Goal: Task Accomplishment & Management: Manage account settings

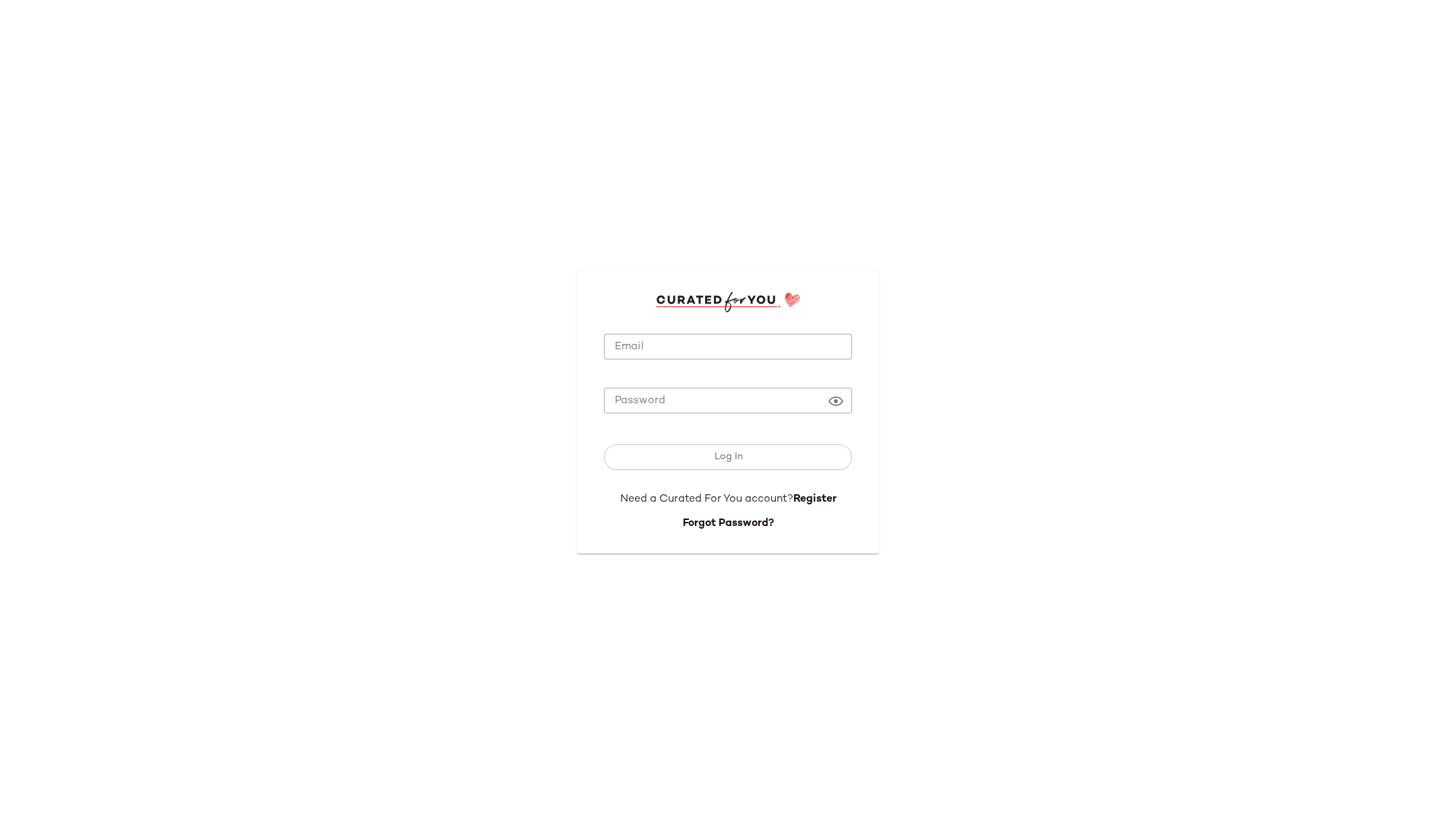
type input "**********"
click at [678, 354] on input "**********" at bounding box center [728, 347] width 248 height 27
click at [716, 471] on div "Log In" at bounding box center [728, 460] width 248 height 63
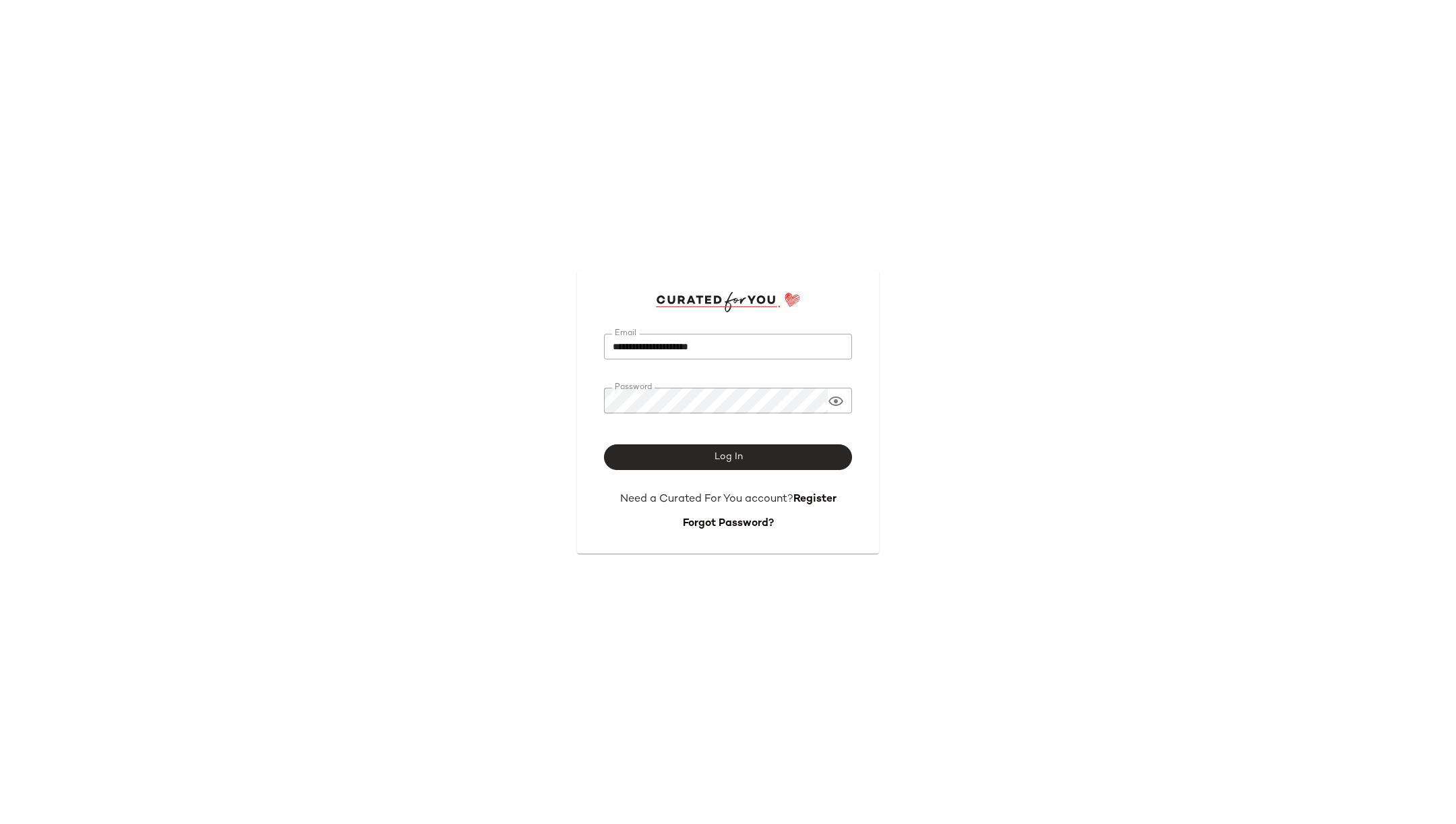
click at [793, 458] on button "Log In" at bounding box center [728, 457] width 248 height 26
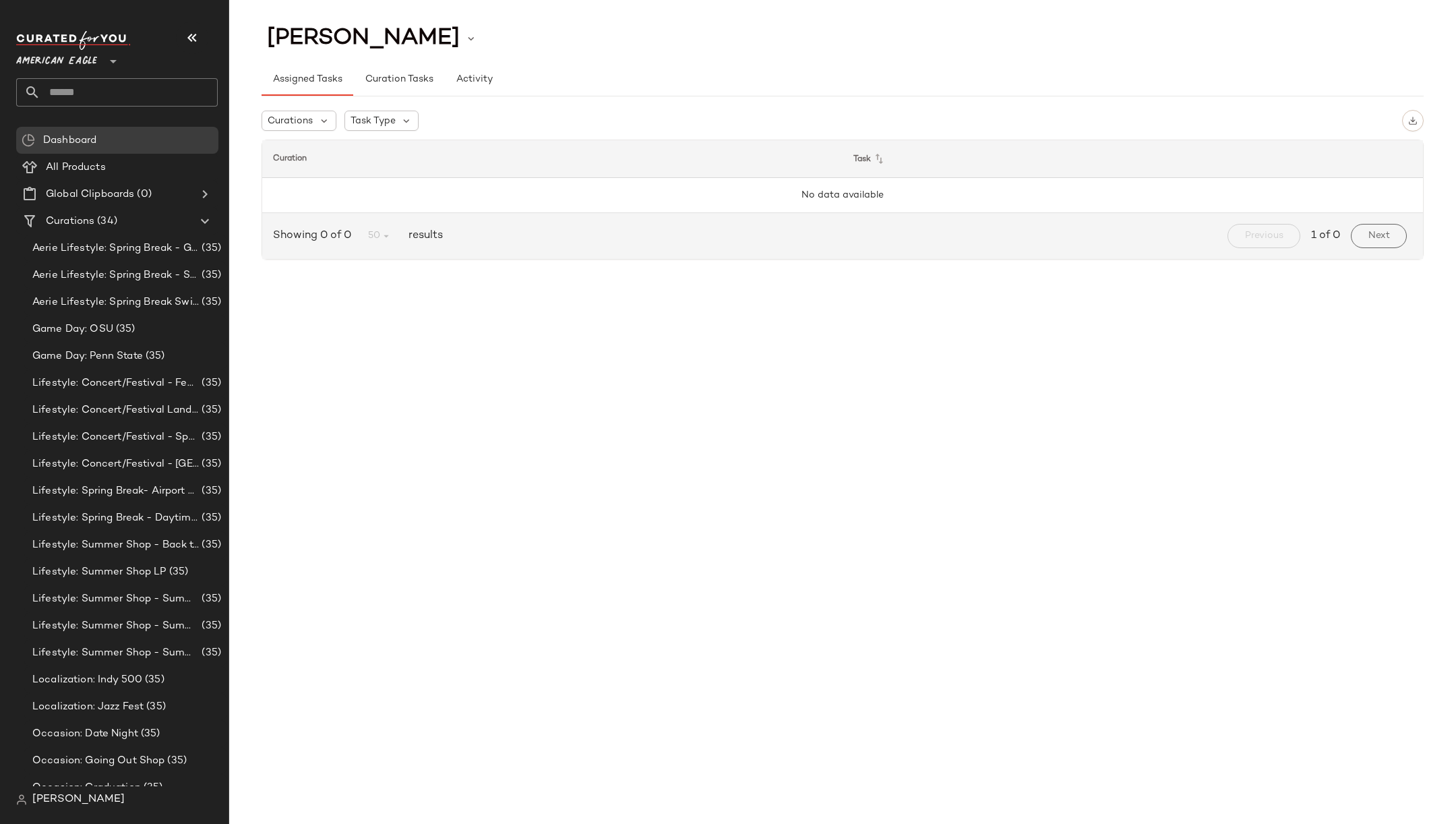
click at [81, 62] on span "American Eagle" at bounding box center [57, 58] width 81 height 24
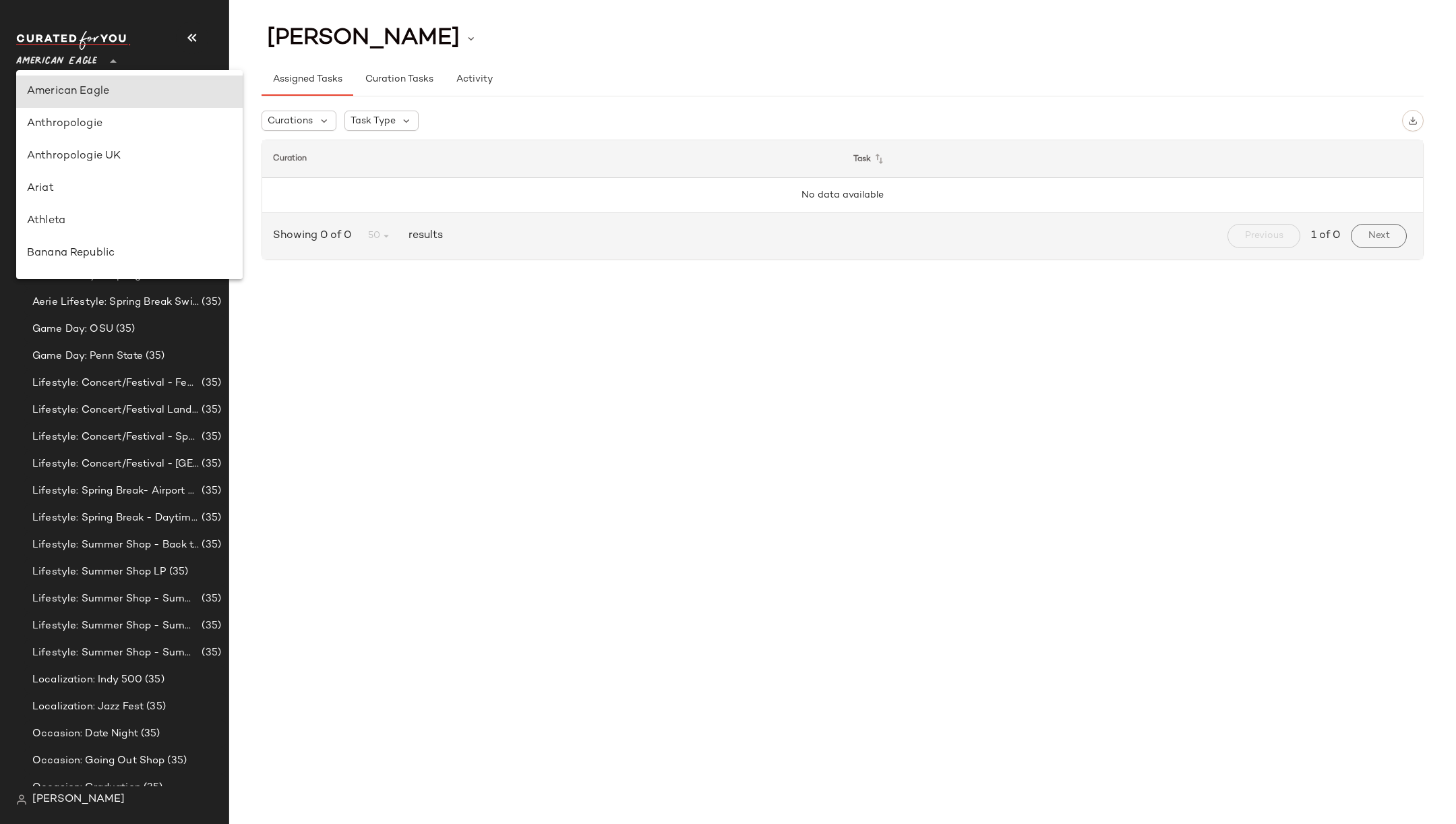
type input "**"
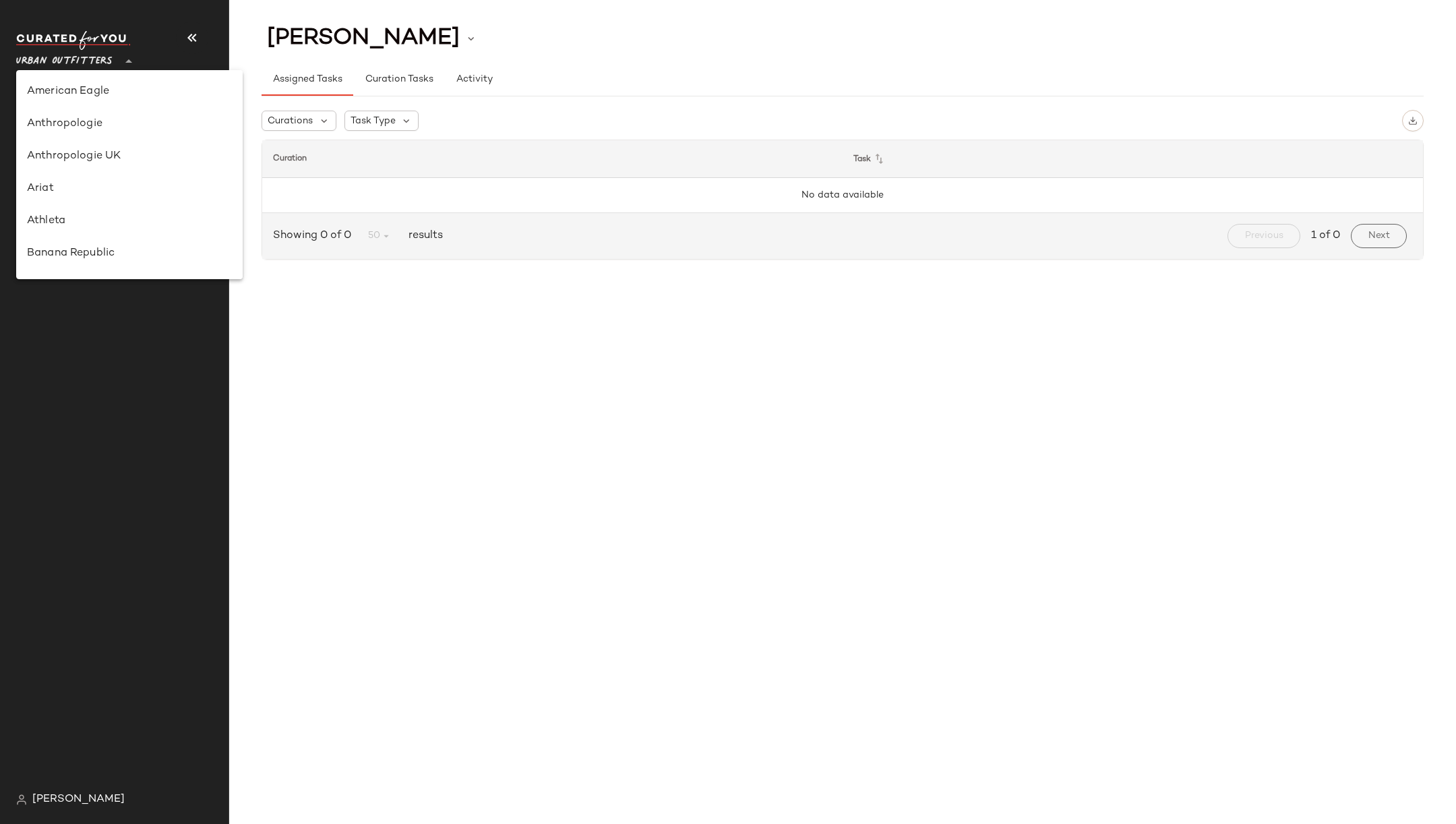
scroll to position [726, 0]
click at [112, 173] on div "Urban Outfitters" at bounding box center [130, 175] width 205 height 16
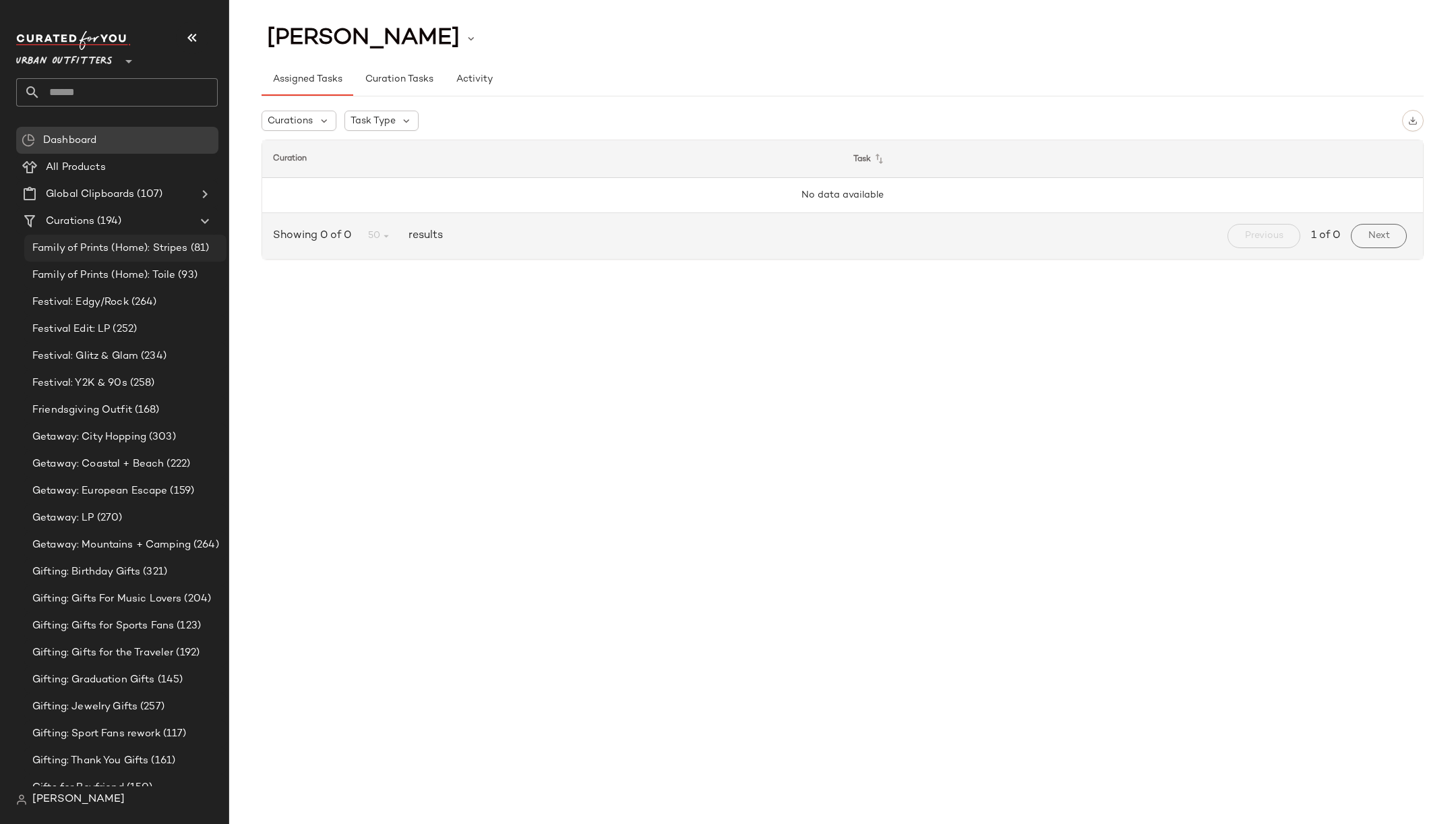
click at [194, 247] on span "(81)" at bounding box center [198, 248] width 21 height 15
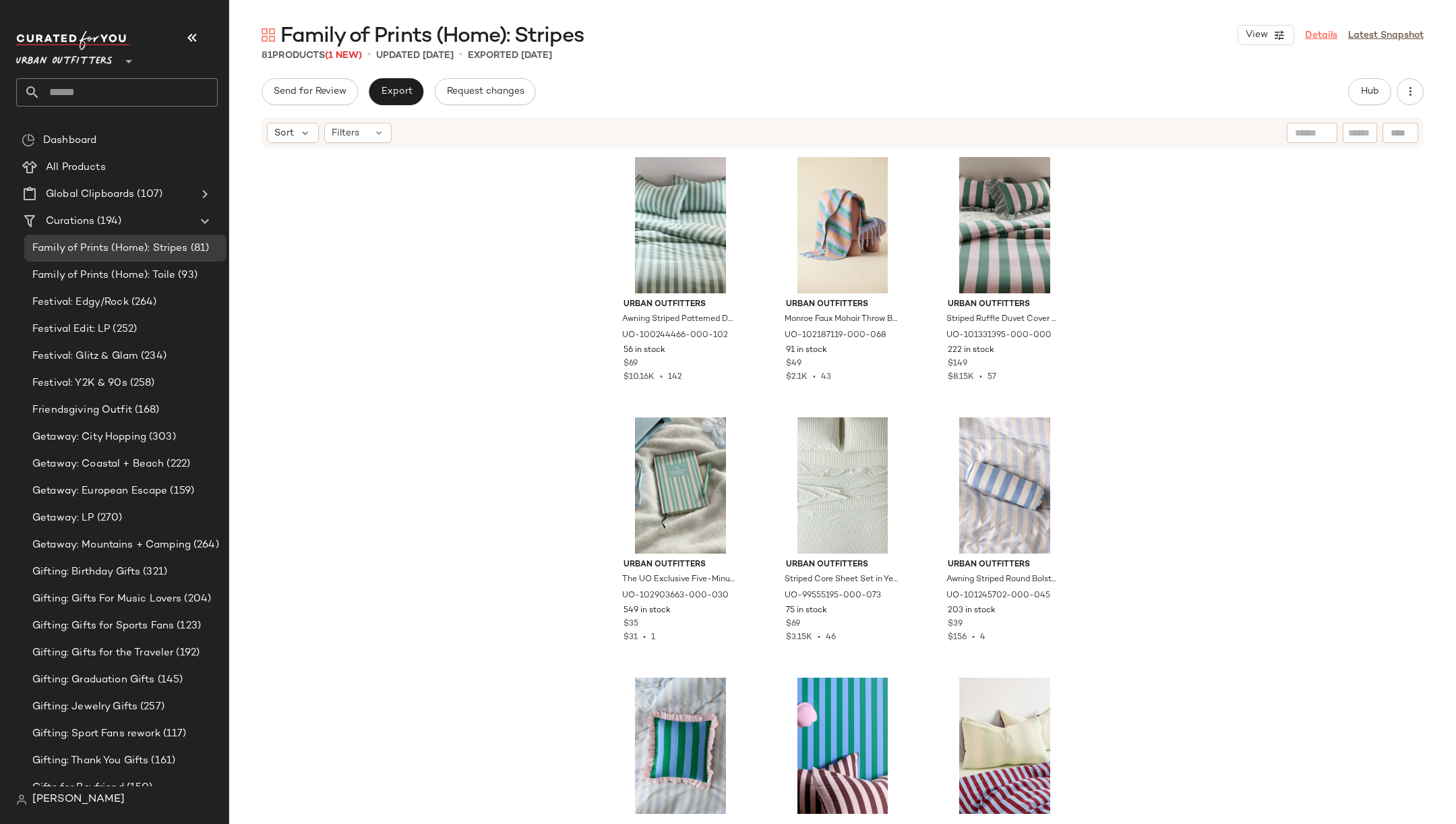
click at [1328, 36] on link "Details" at bounding box center [1321, 35] width 32 height 14
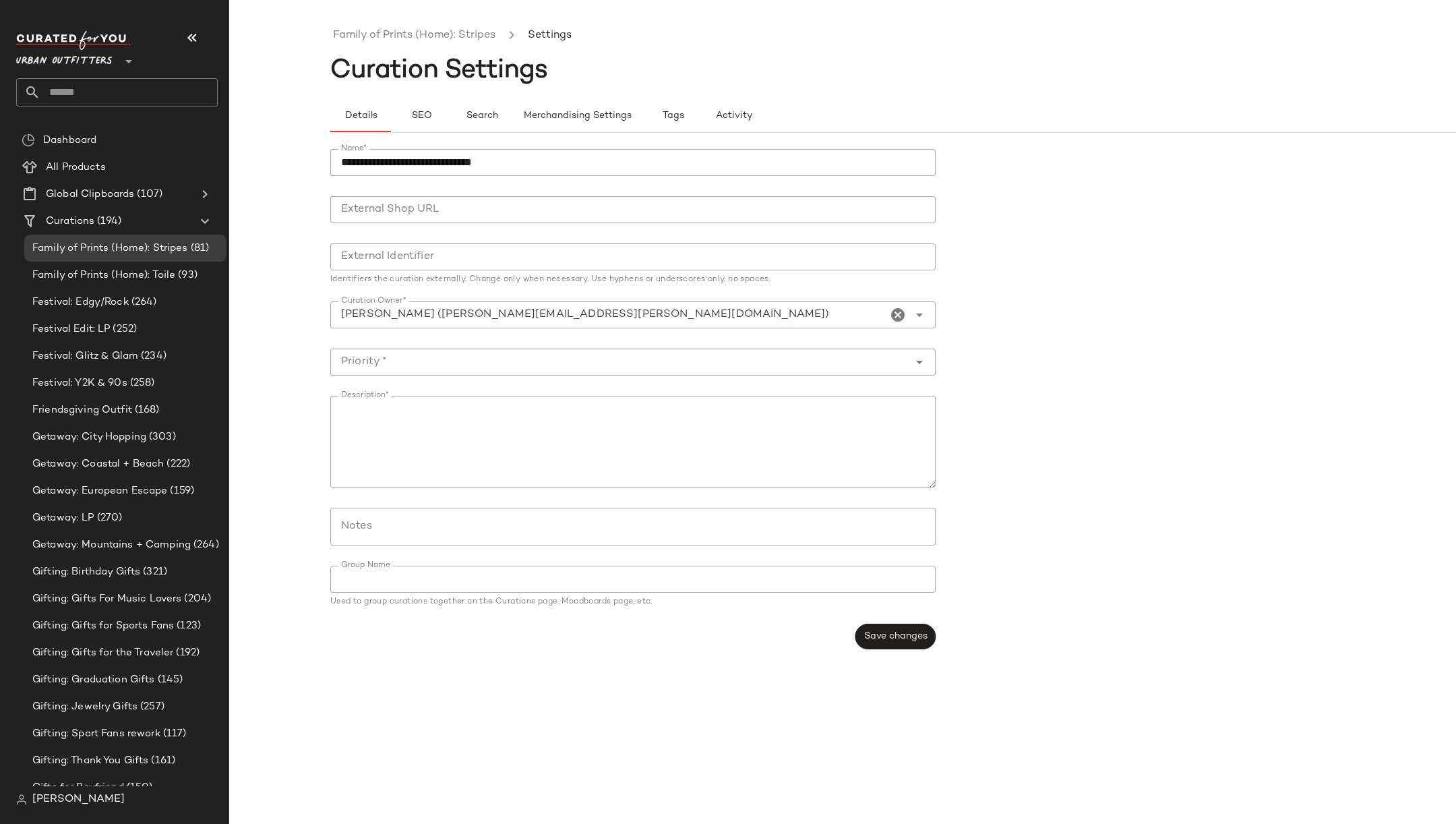
click at [584, 139] on div "**********" at bounding box center [943, 399] width 1227 height 533
click at [579, 127] on button "Merchandising Settings" at bounding box center [577, 116] width 130 height 32
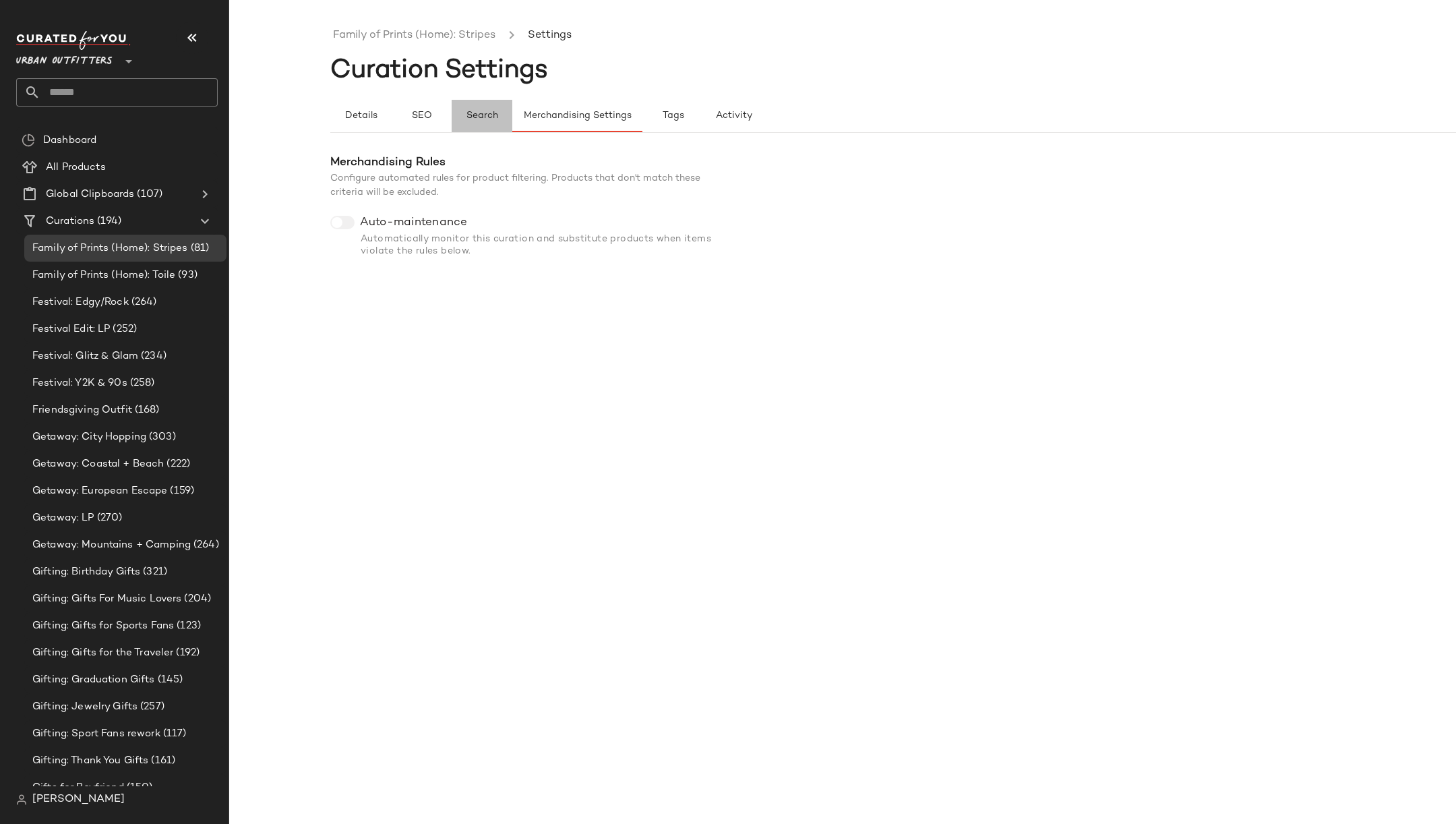
click at [487, 114] on span "Search" at bounding box center [482, 116] width 32 height 11
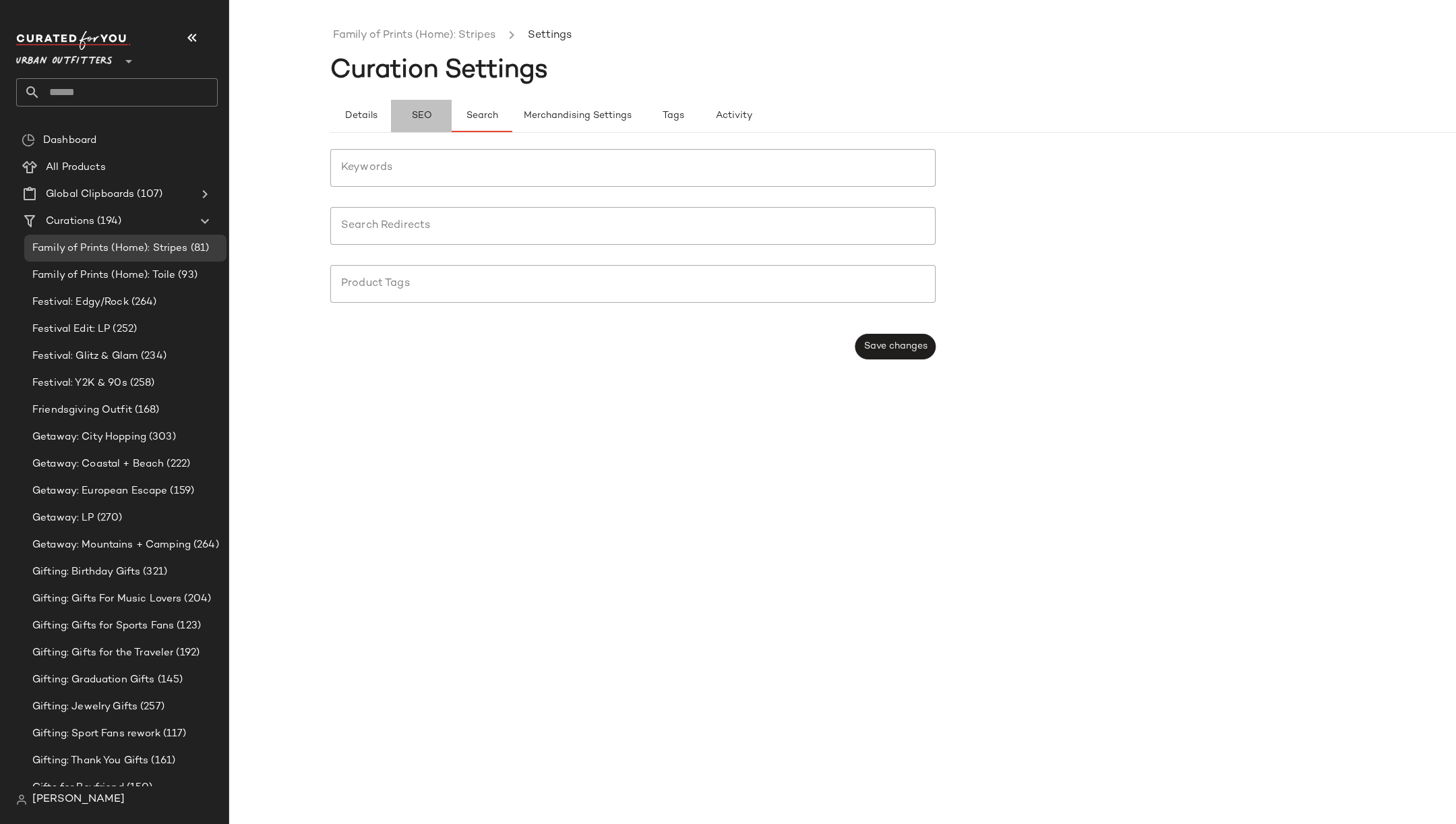
click at [431, 118] on span "SEO" at bounding box center [420, 116] width 21 height 11
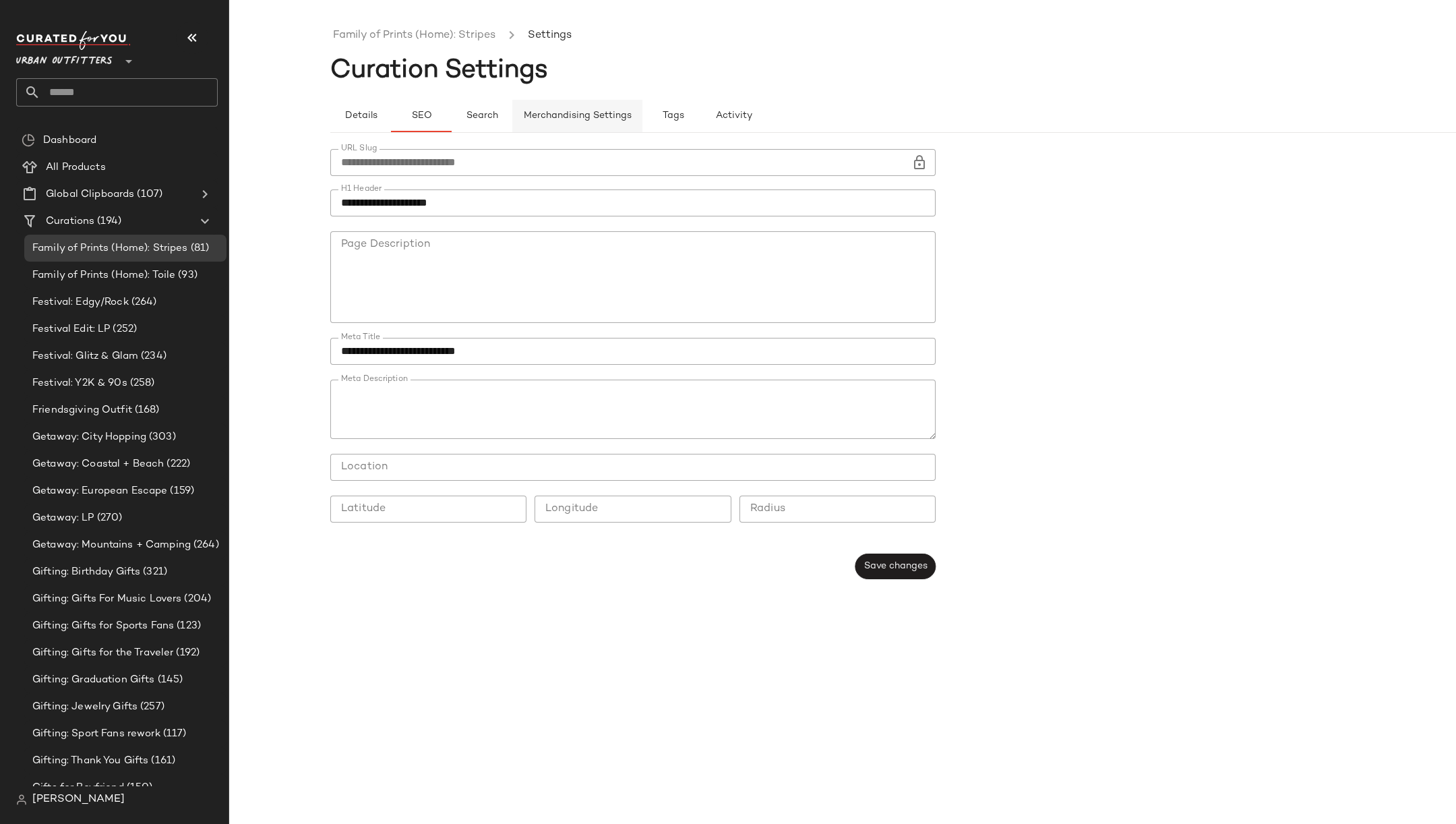
click at [553, 114] on span "Merchandising Settings" at bounding box center [577, 116] width 108 height 11
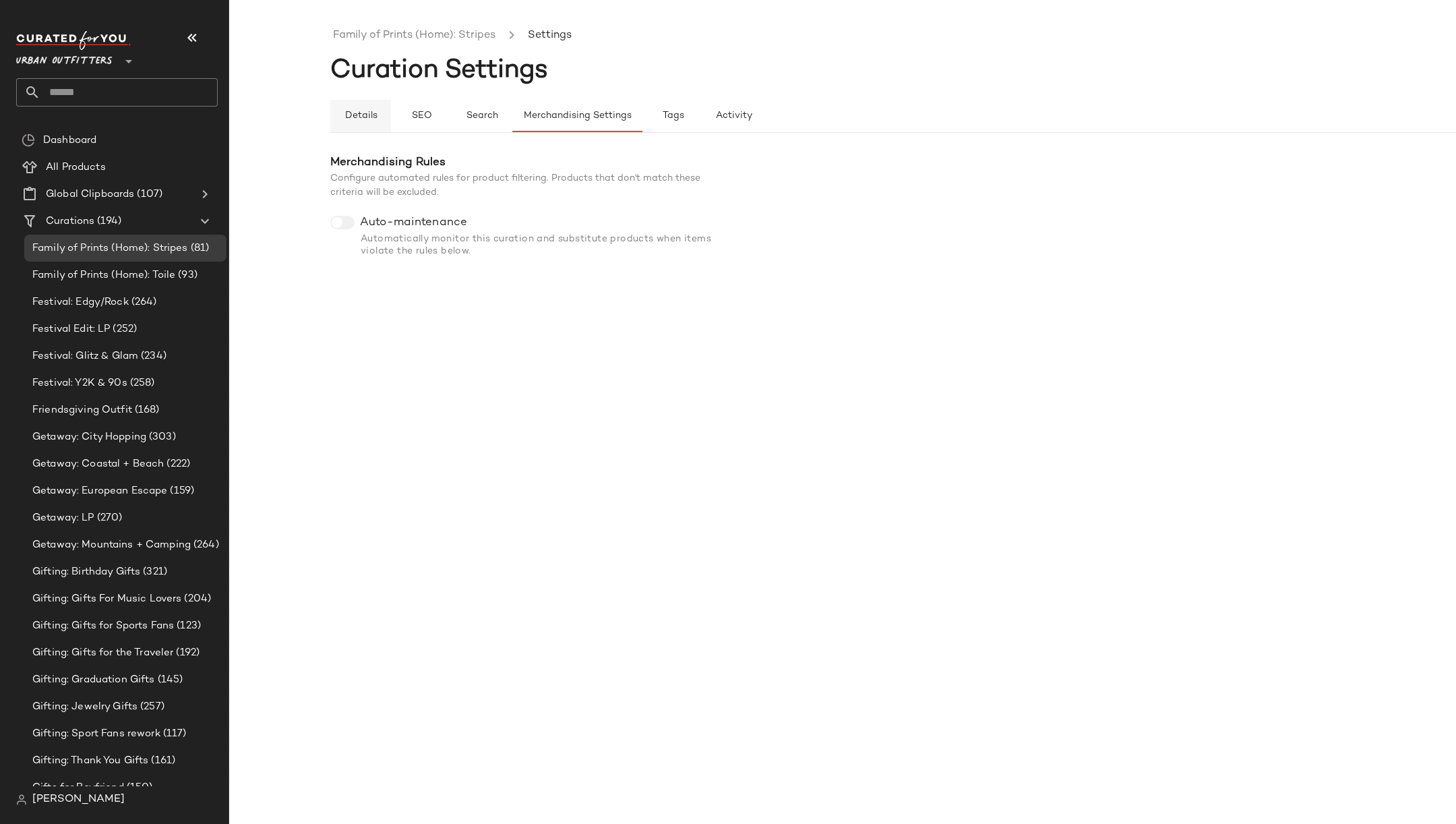
click at [371, 112] on span "Details" at bounding box center [360, 116] width 33 height 11
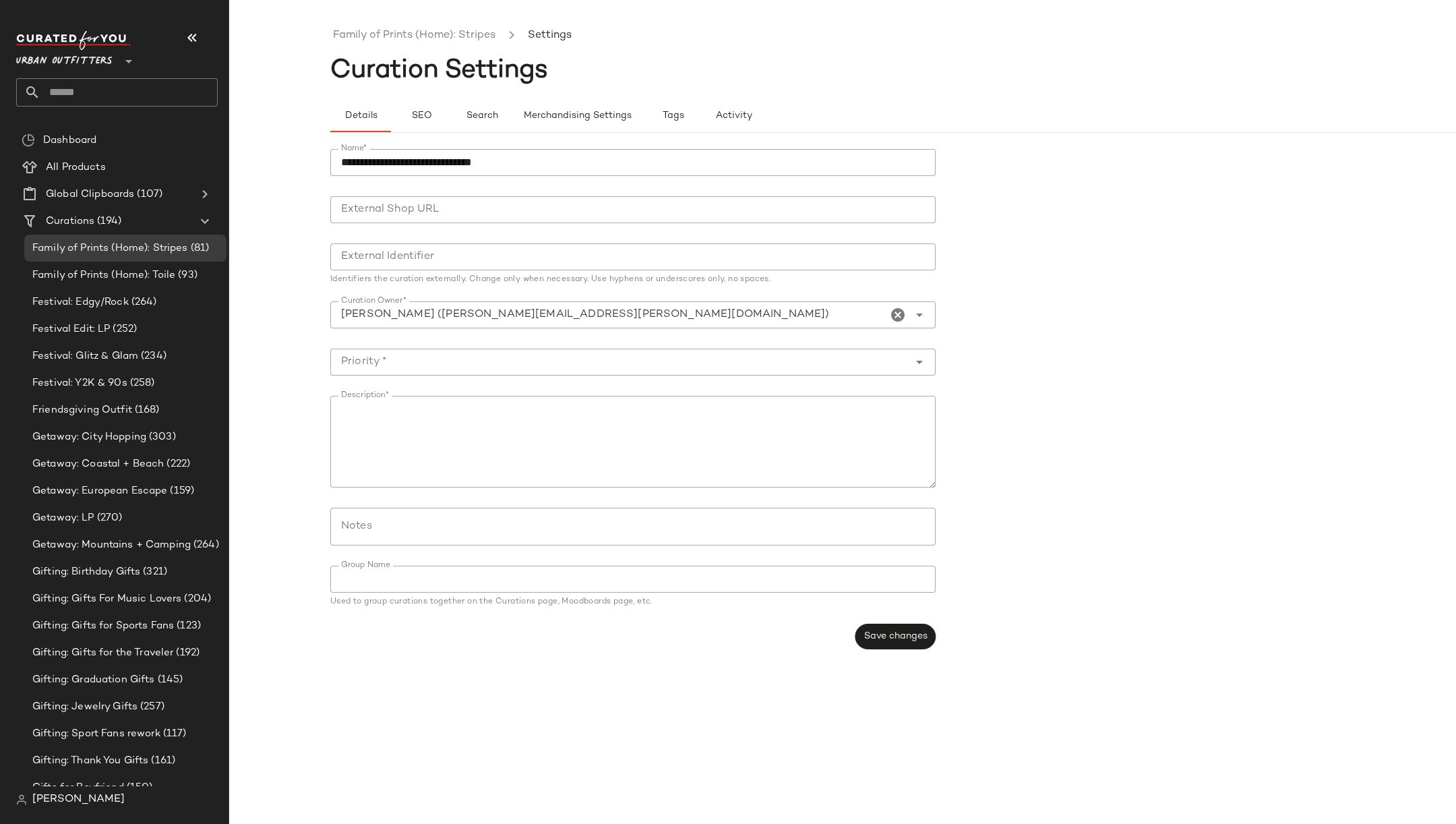
click at [113, 100] on input "text" at bounding box center [129, 92] width 177 height 28
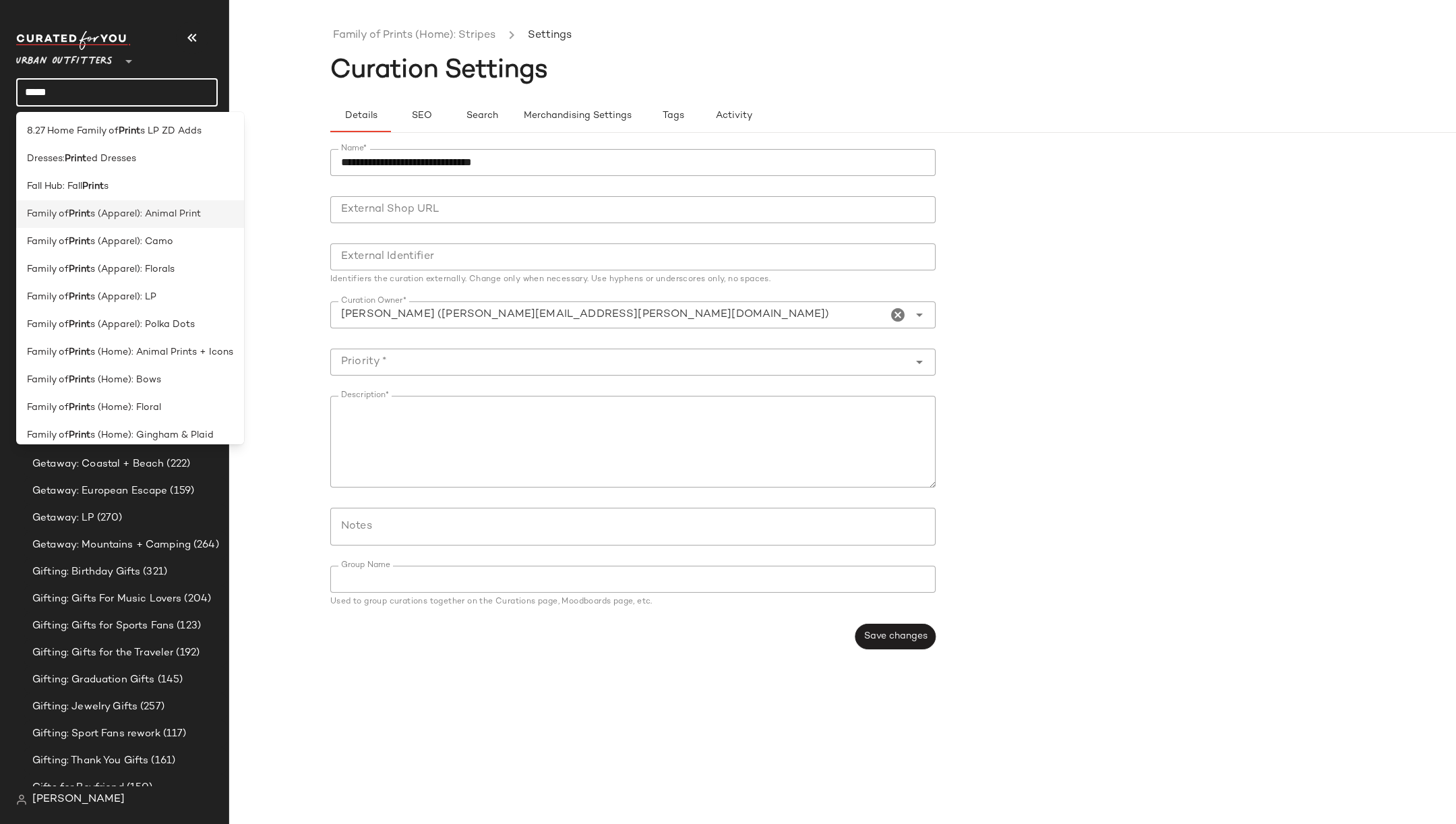
type input "*****"
click at [154, 218] on span "s (Apparel): Animal Print" at bounding box center [145, 214] width 111 height 14
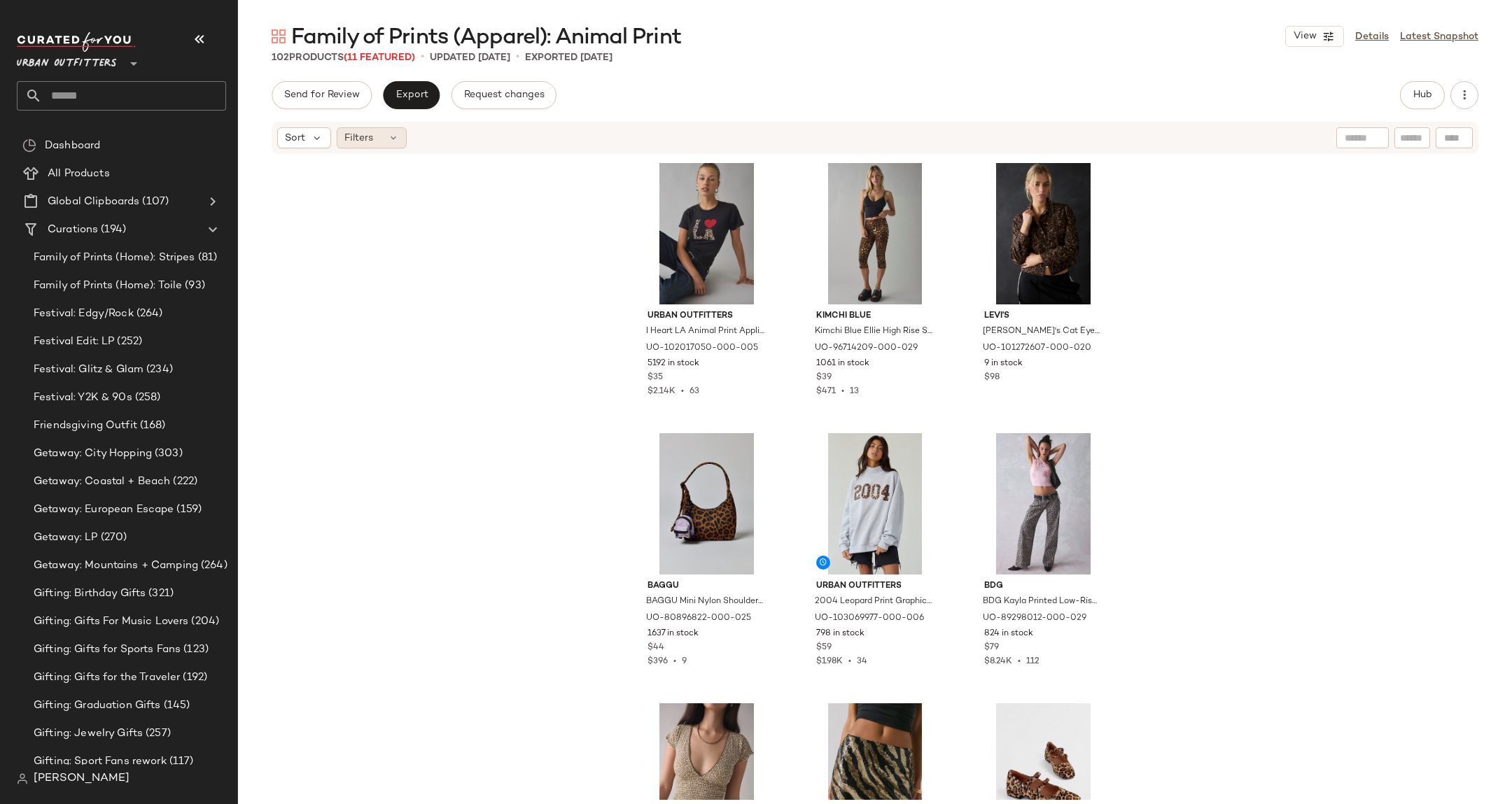
click at [388, 139] on icon at bounding box center [393, 138] width 11 height 11
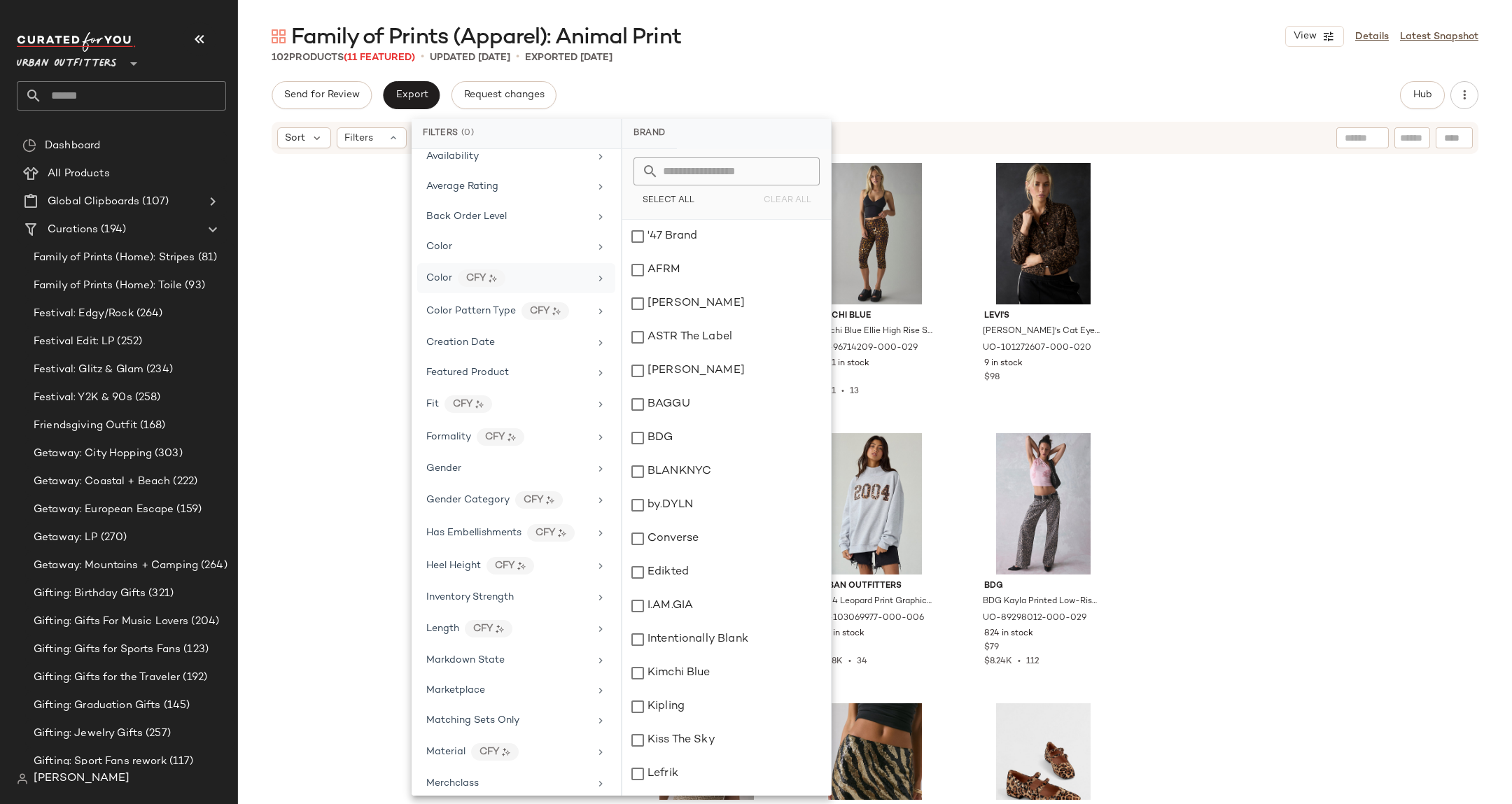
scroll to position [142, 0]
click at [555, 305] on img at bounding box center [556, 301] width 8 height 8
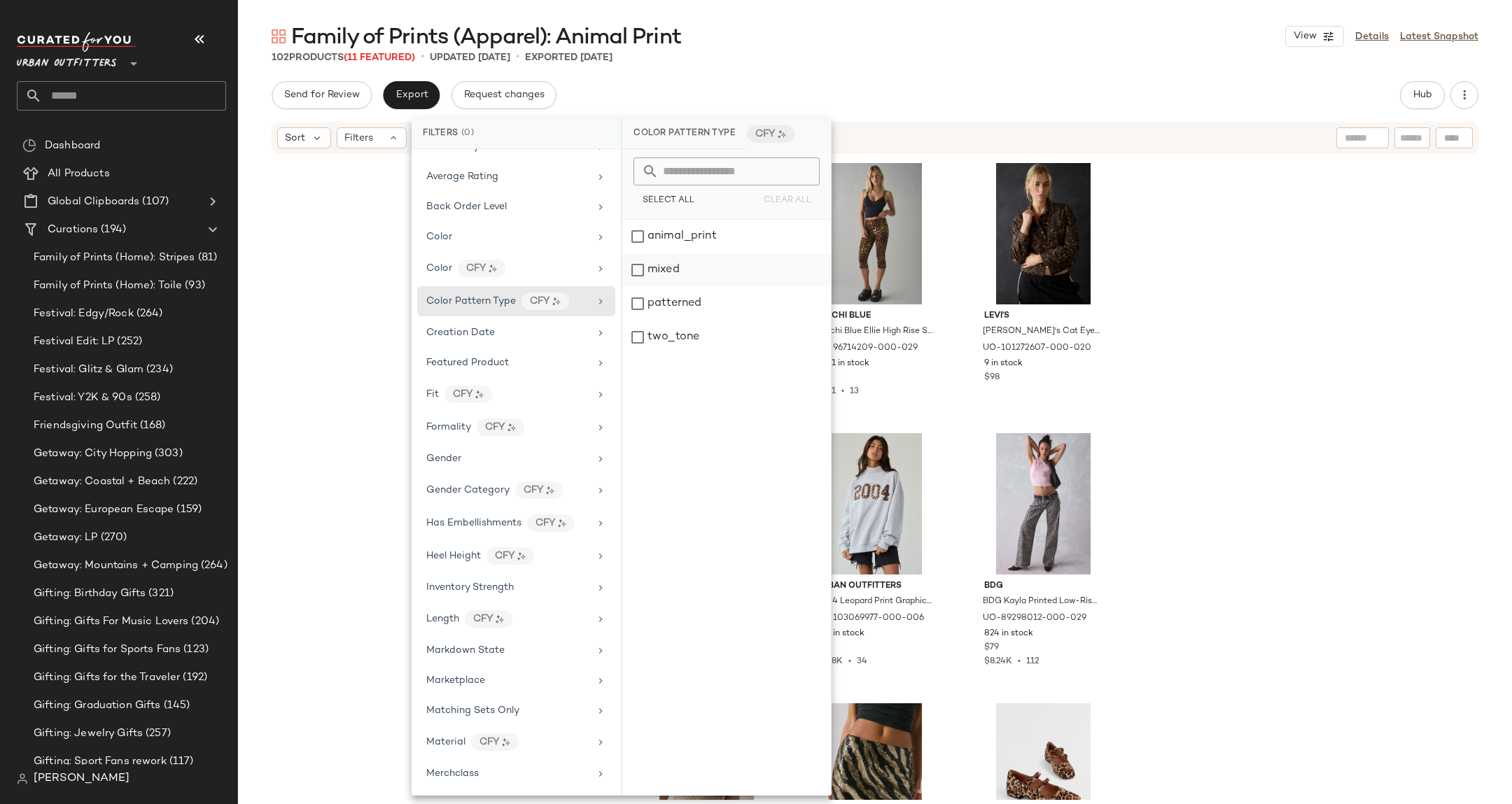
click at [698, 271] on div "mixed" at bounding box center [726, 270] width 208 height 34
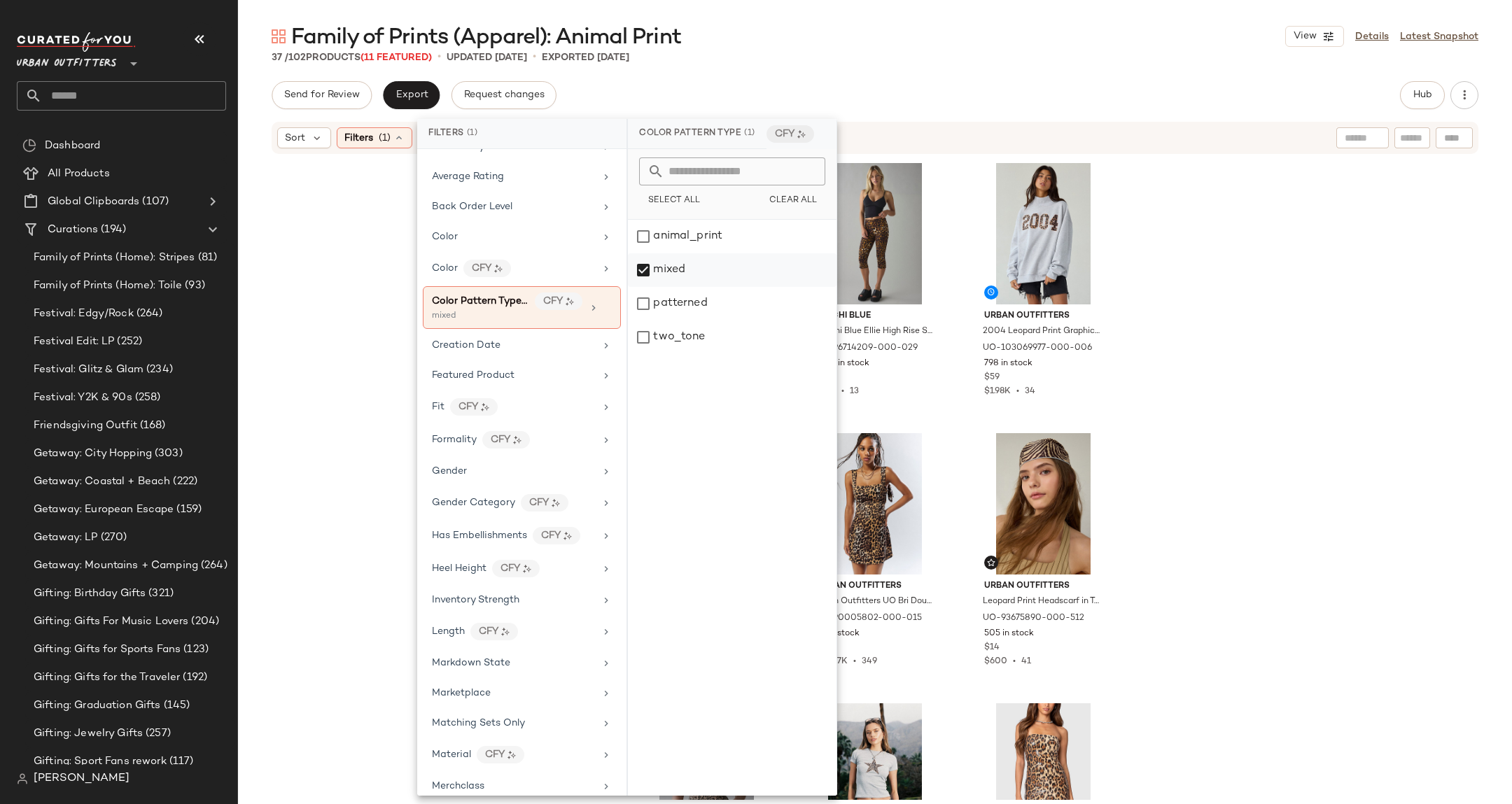
click at [697, 272] on div "mixed" at bounding box center [732, 270] width 208 height 34
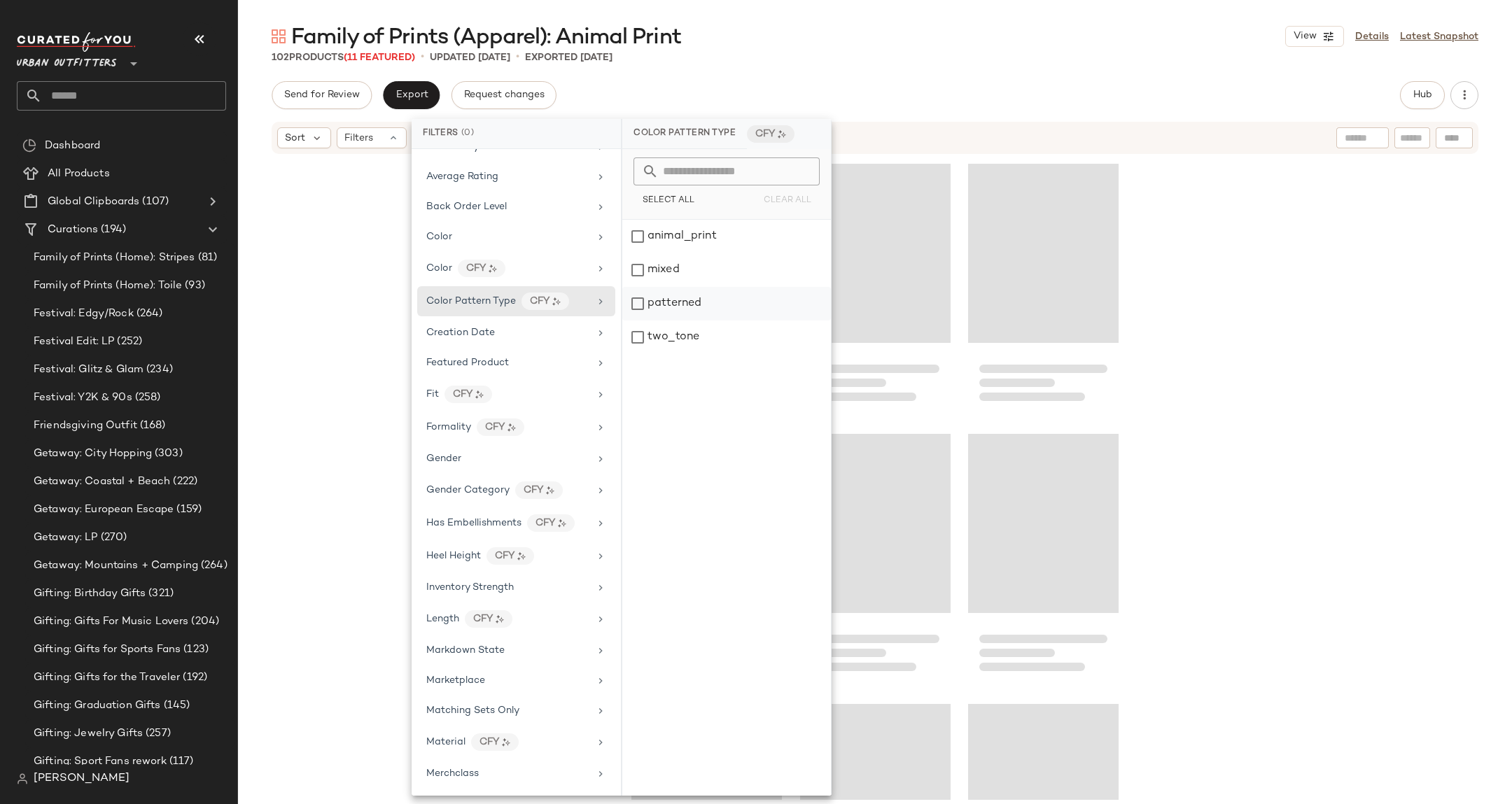
click at [695, 304] on div "patterned" at bounding box center [726, 304] width 208 height 34
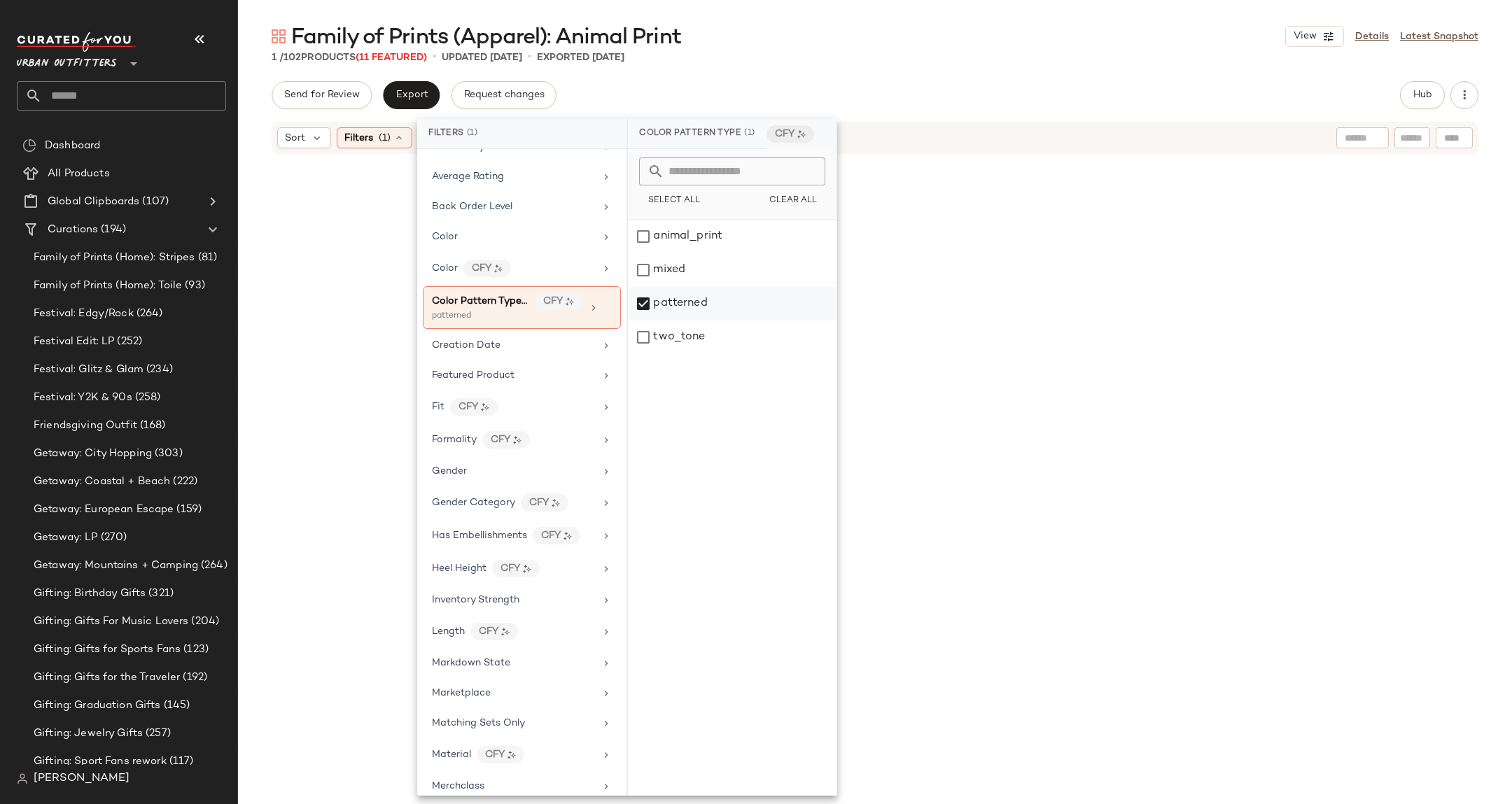
click at [695, 304] on div "patterned" at bounding box center [732, 304] width 208 height 34
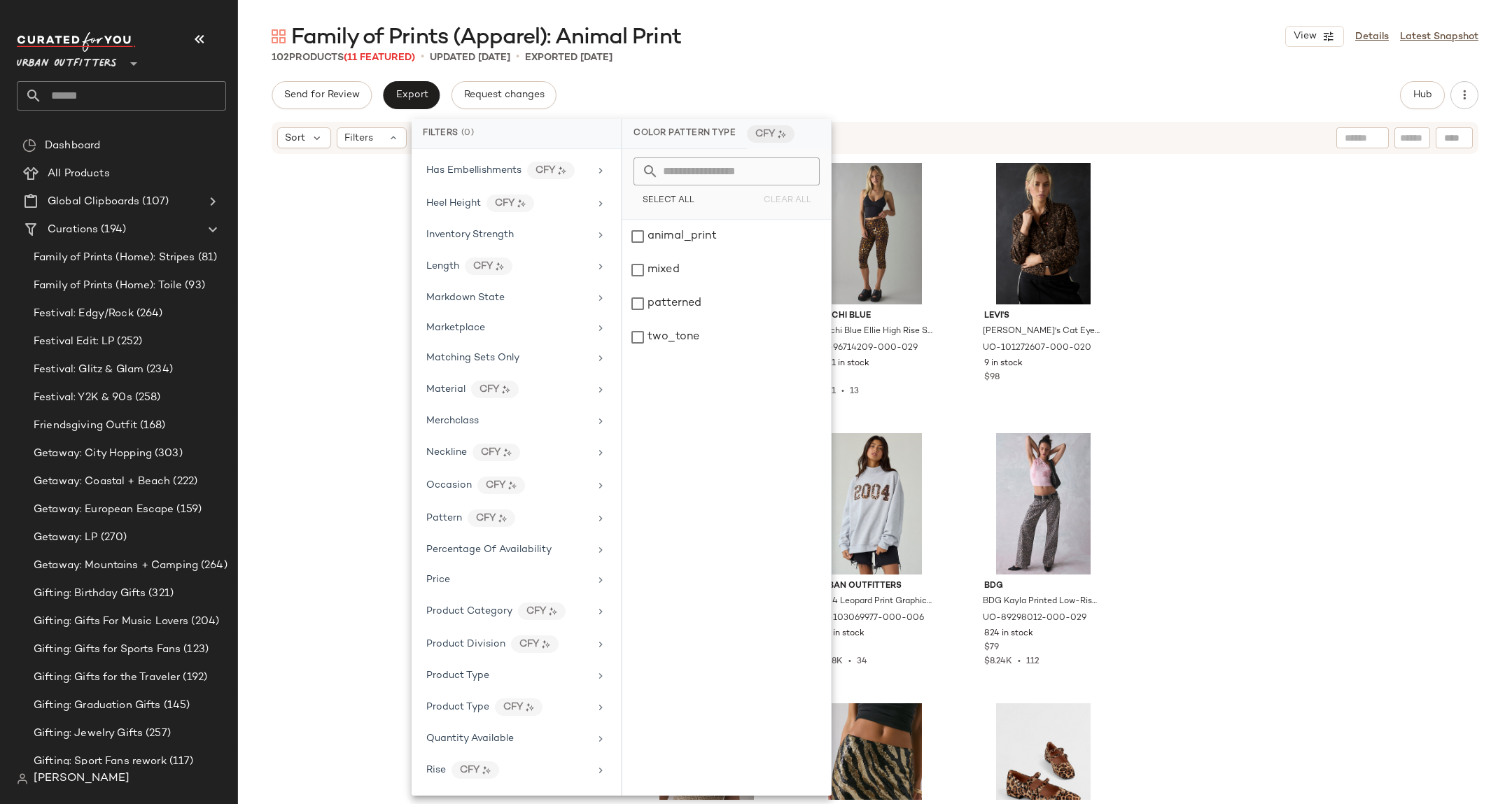
scroll to position [515, 0]
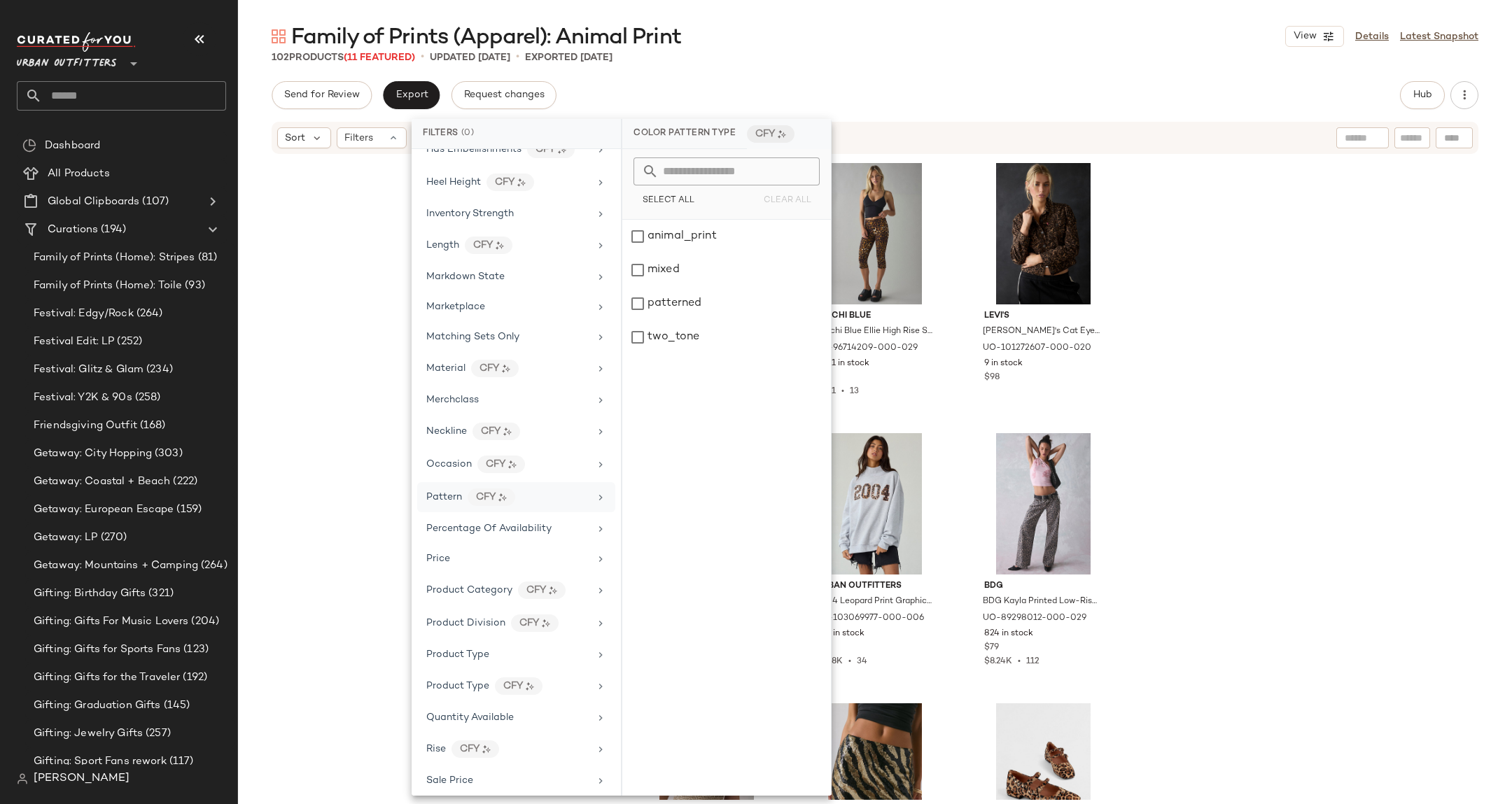
click at [561, 505] on div "Pattern CFY" at bounding box center [507, 497] width 163 height 18
click at [708, 274] on div "conversational_prints" at bounding box center [726, 270] width 208 height 34
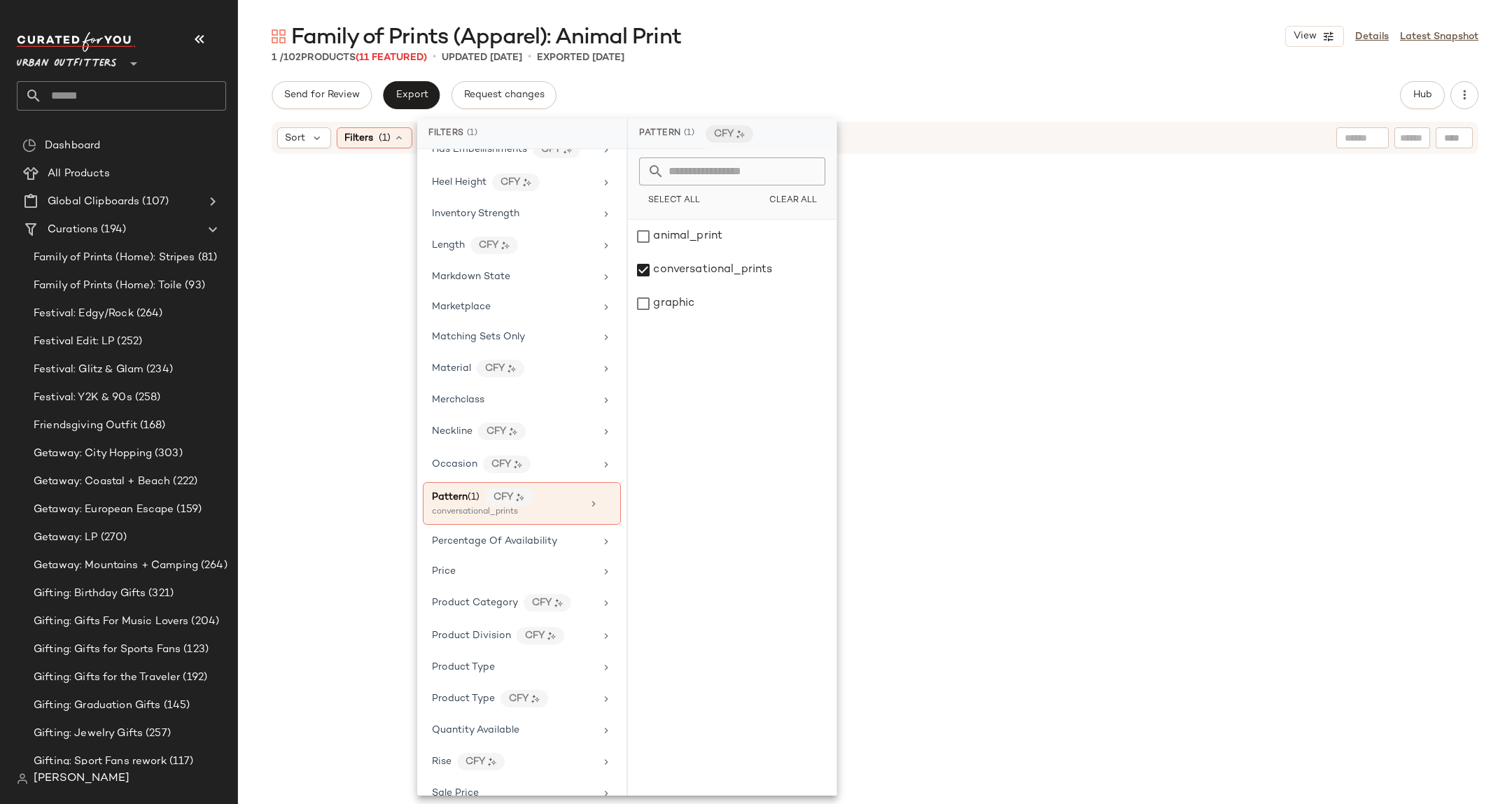
click at [869, 280] on div "Kimchi Blue Kimchi Blue Ruffled Romance Cutout Tie-Back Slip Midi Dress in Brow…" at bounding box center [875, 449] width 487 height 583
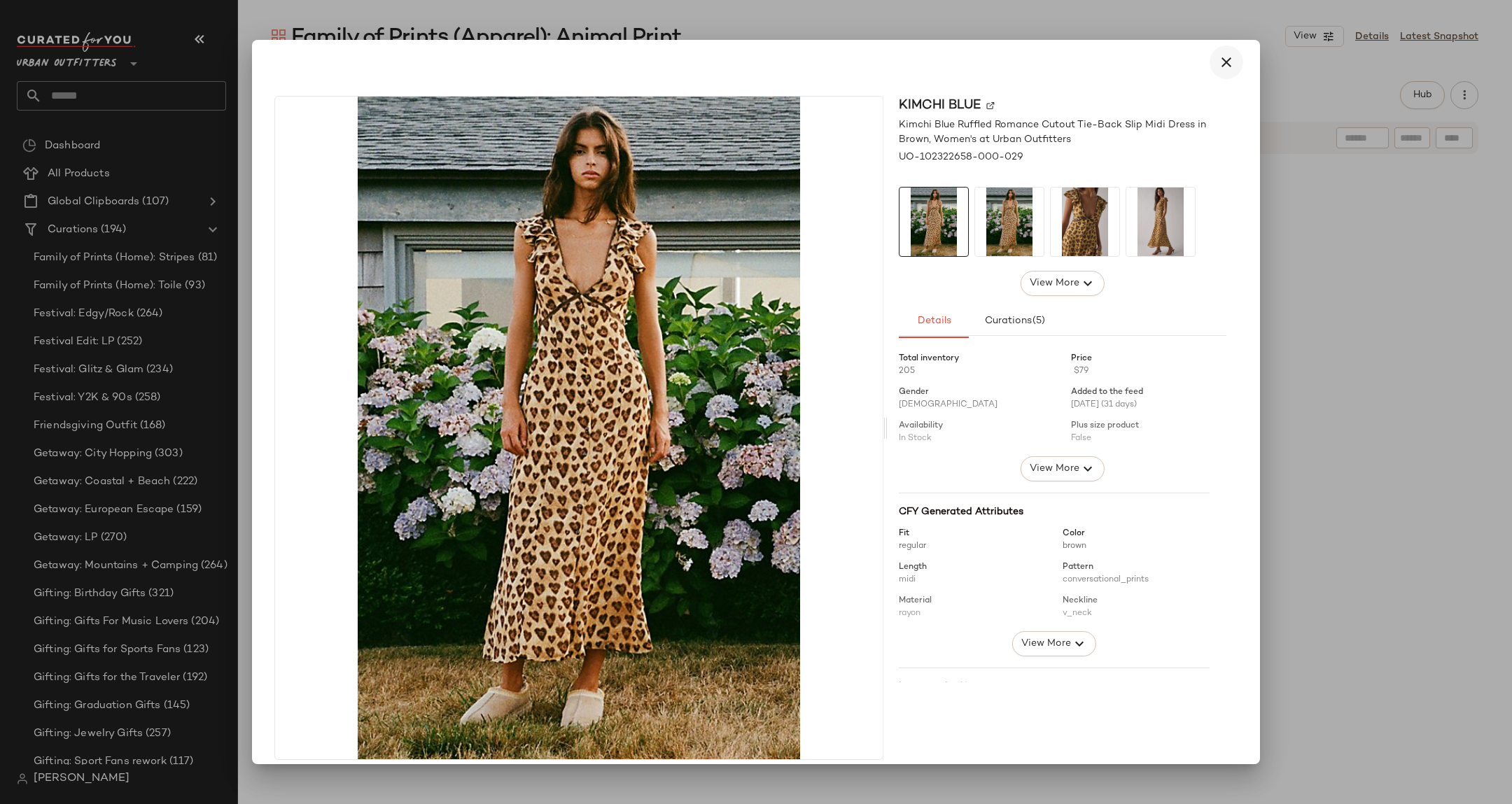
click at [1218, 66] on icon "button" at bounding box center [1226, 62] width 17 height 17
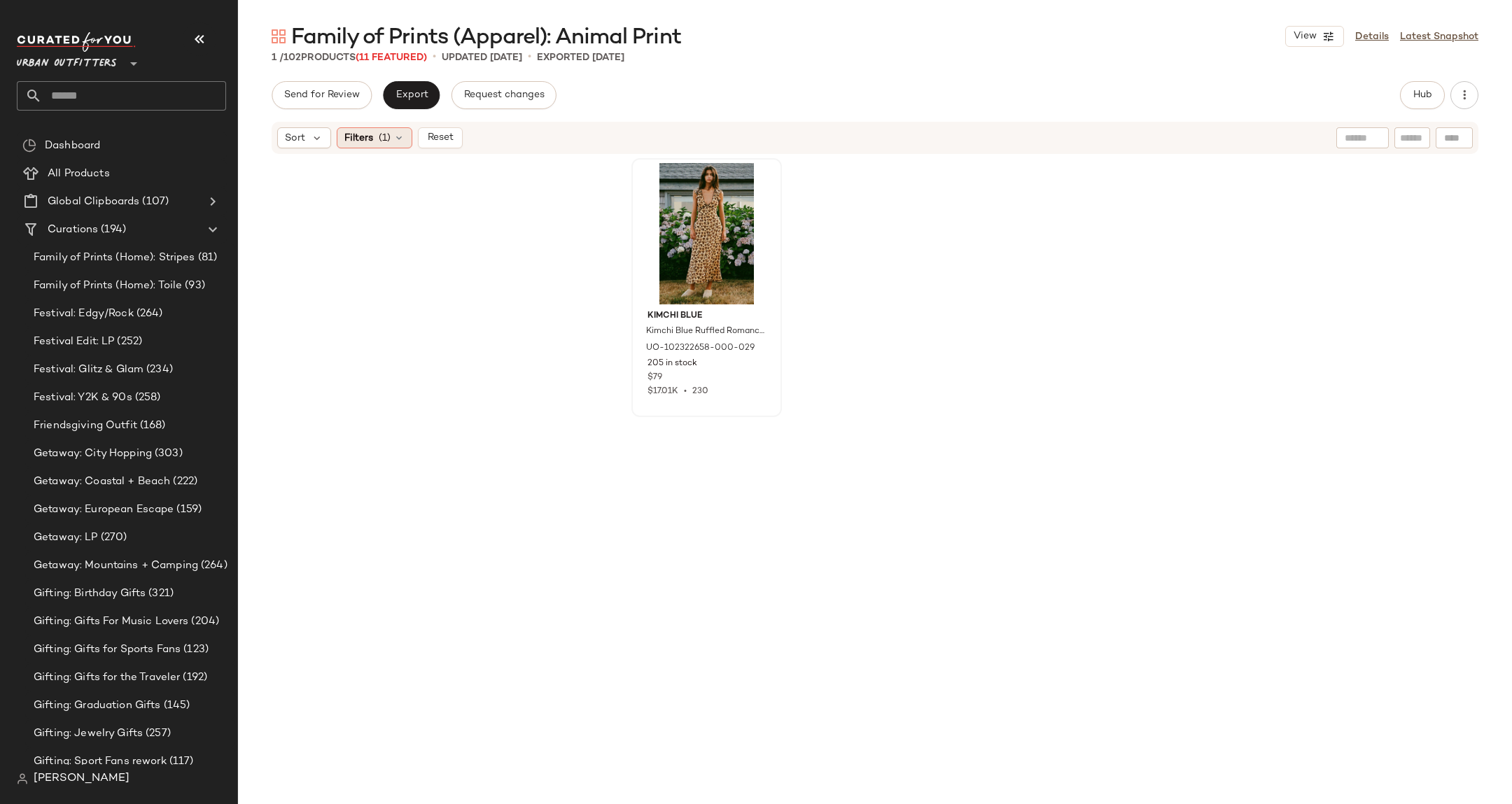
click at [385, 139] on span "(1)" at bounding box center [385, 138] width 12 height 15
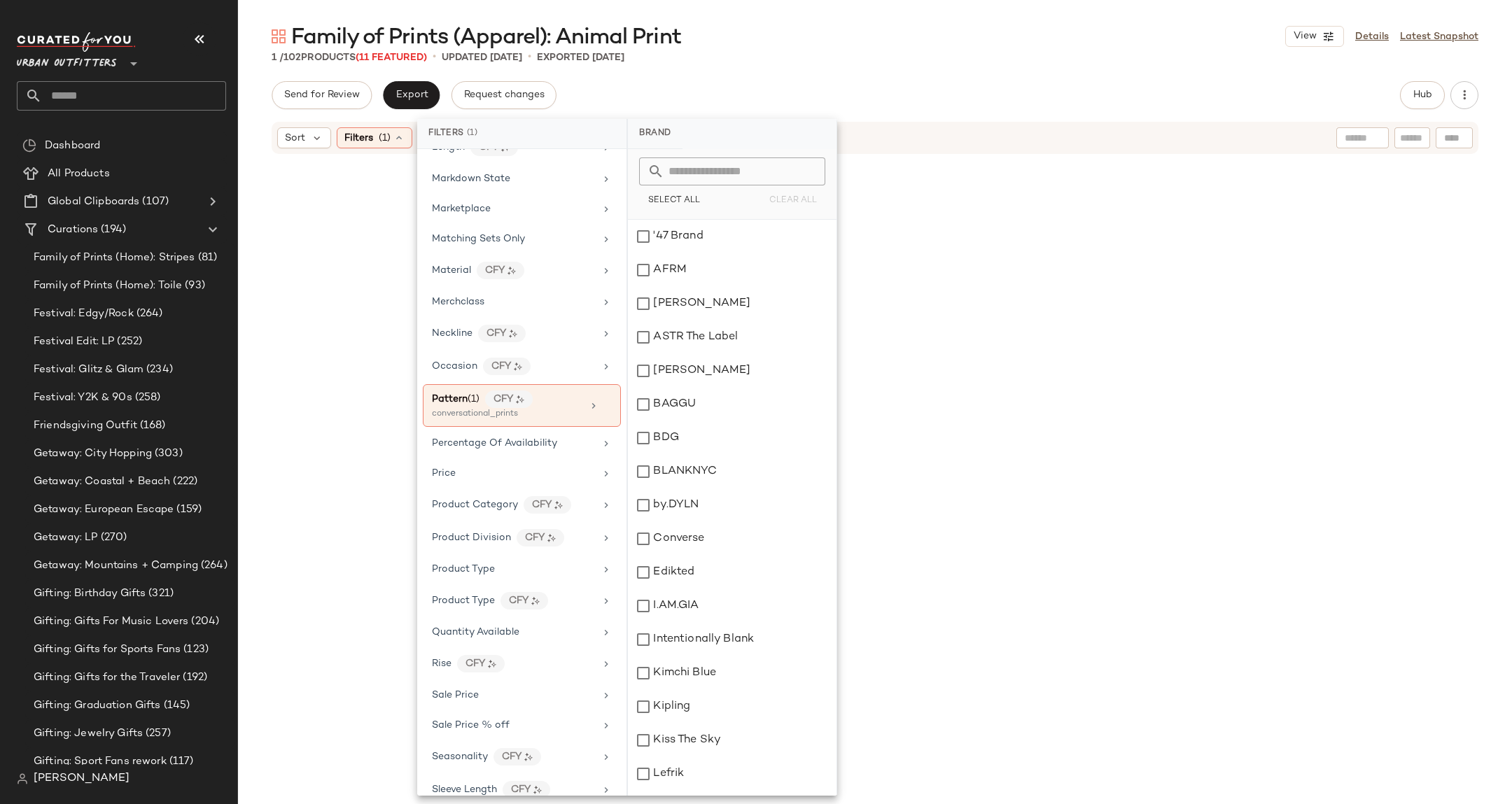
scroll to position [616, 0]
click at [589, 407] on icon at bounding box center [594, 403] width 11 height 11
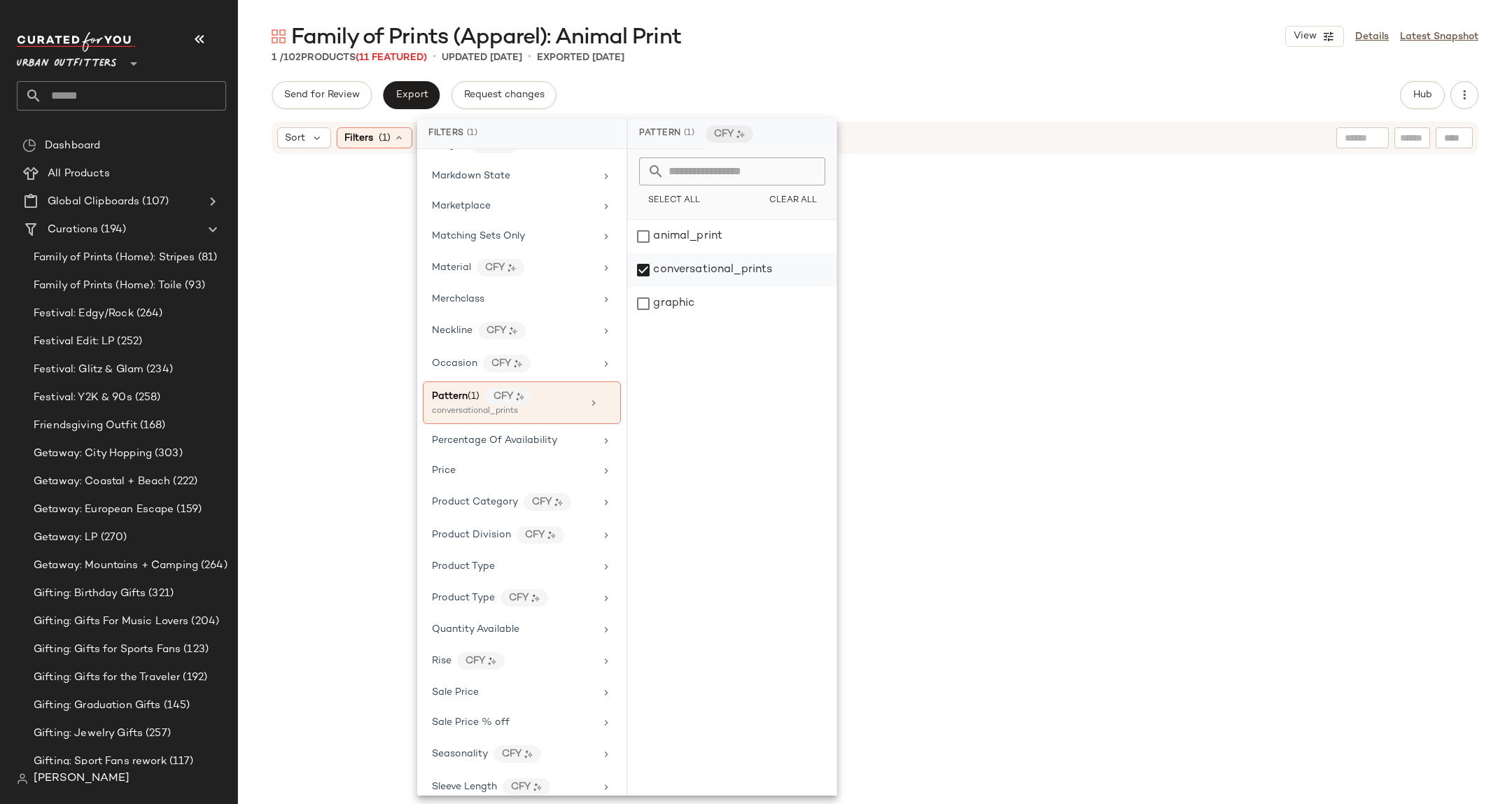
click at [682, 274] on div "conversational_prints" at bounding box center [732, 270] width 208 height 34
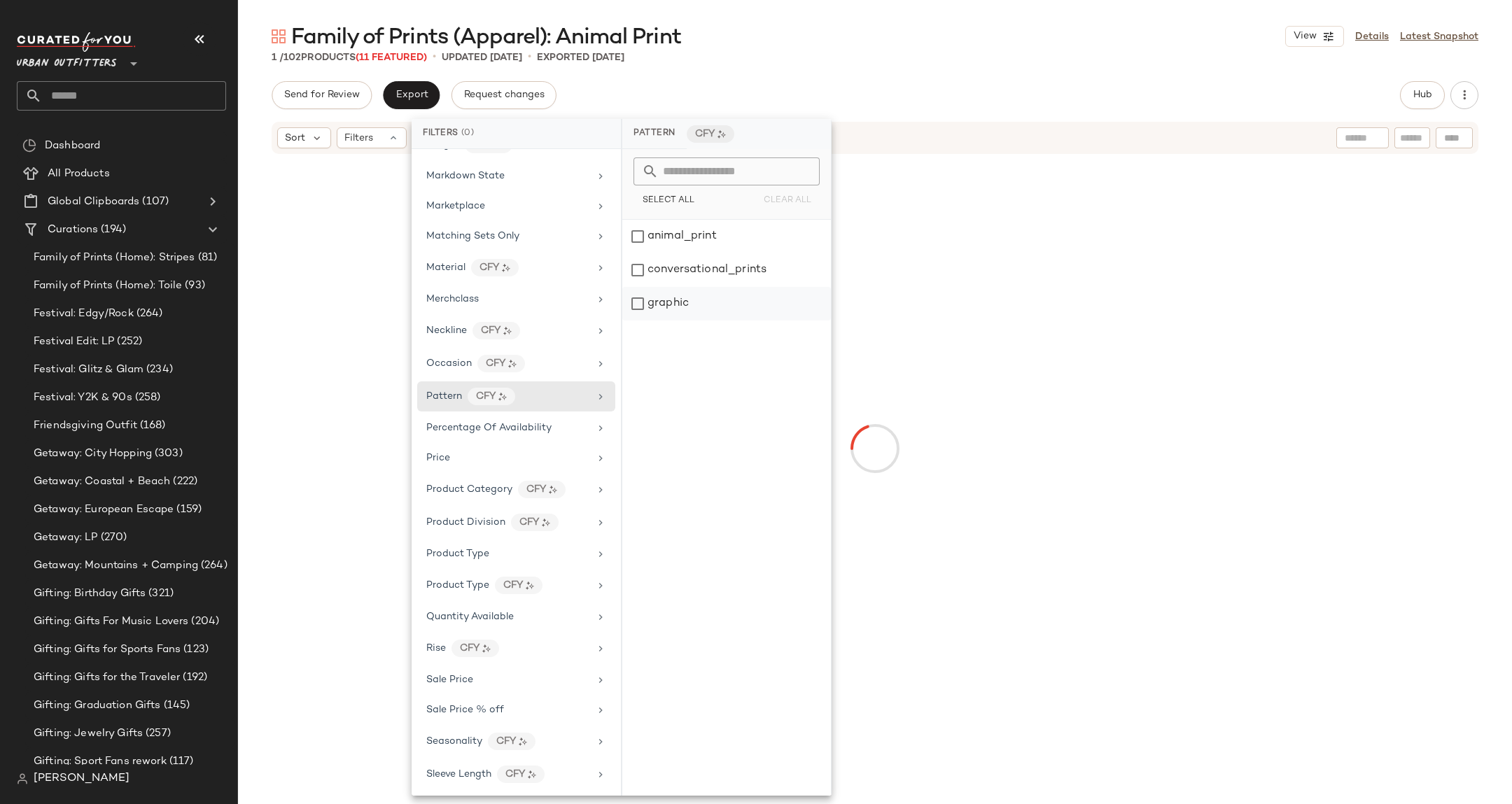
click at [639, 302] on div "graphic" at bounding box center [726, 304] width 208 height 34
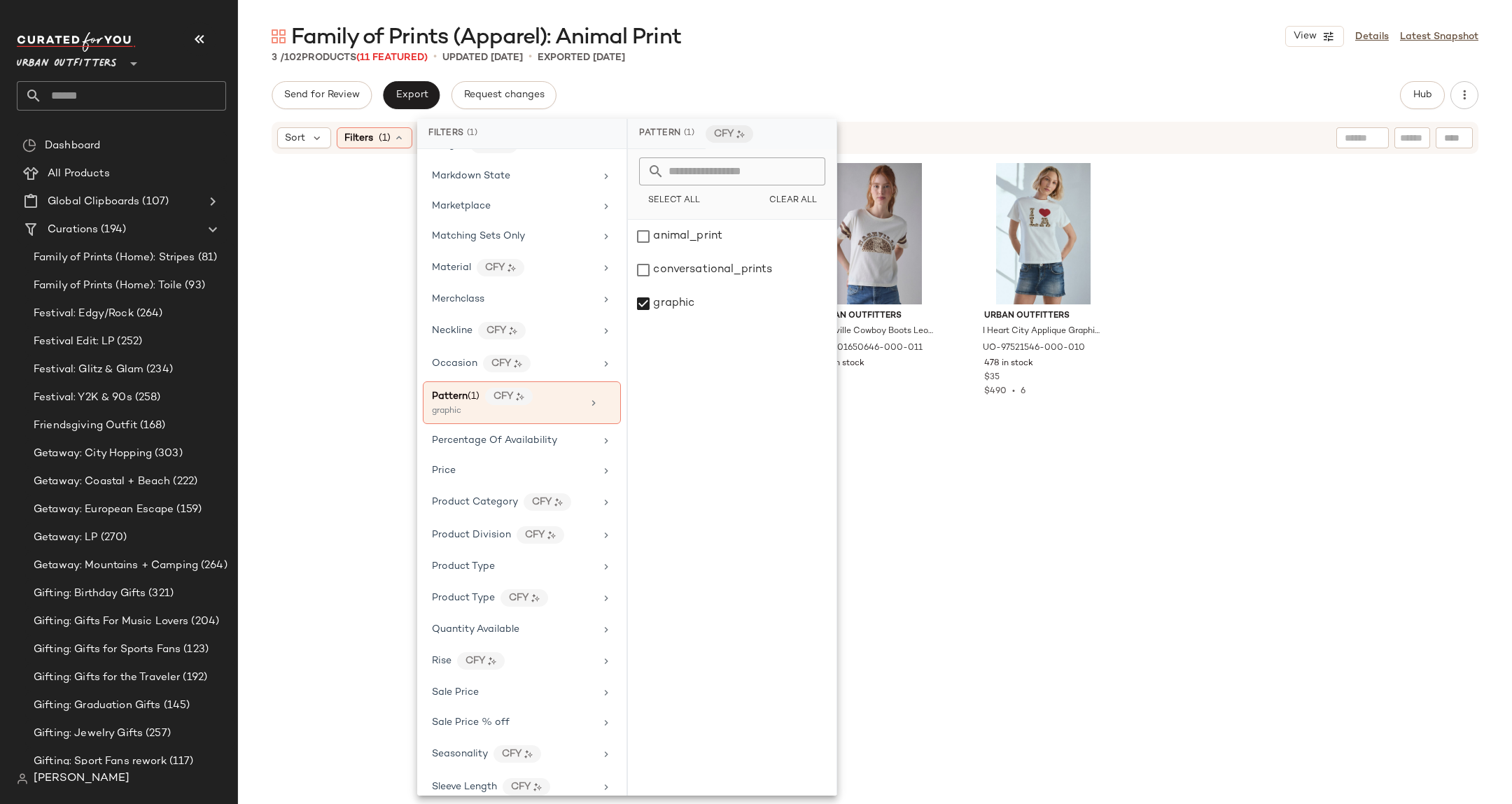
click at [1163, 226] on div "Urban Outfitters I Heart LA Animal Print Applique Graphic Slim Tee in Dark Grey…" at bounding box center [875, 448] width 1274 height 586
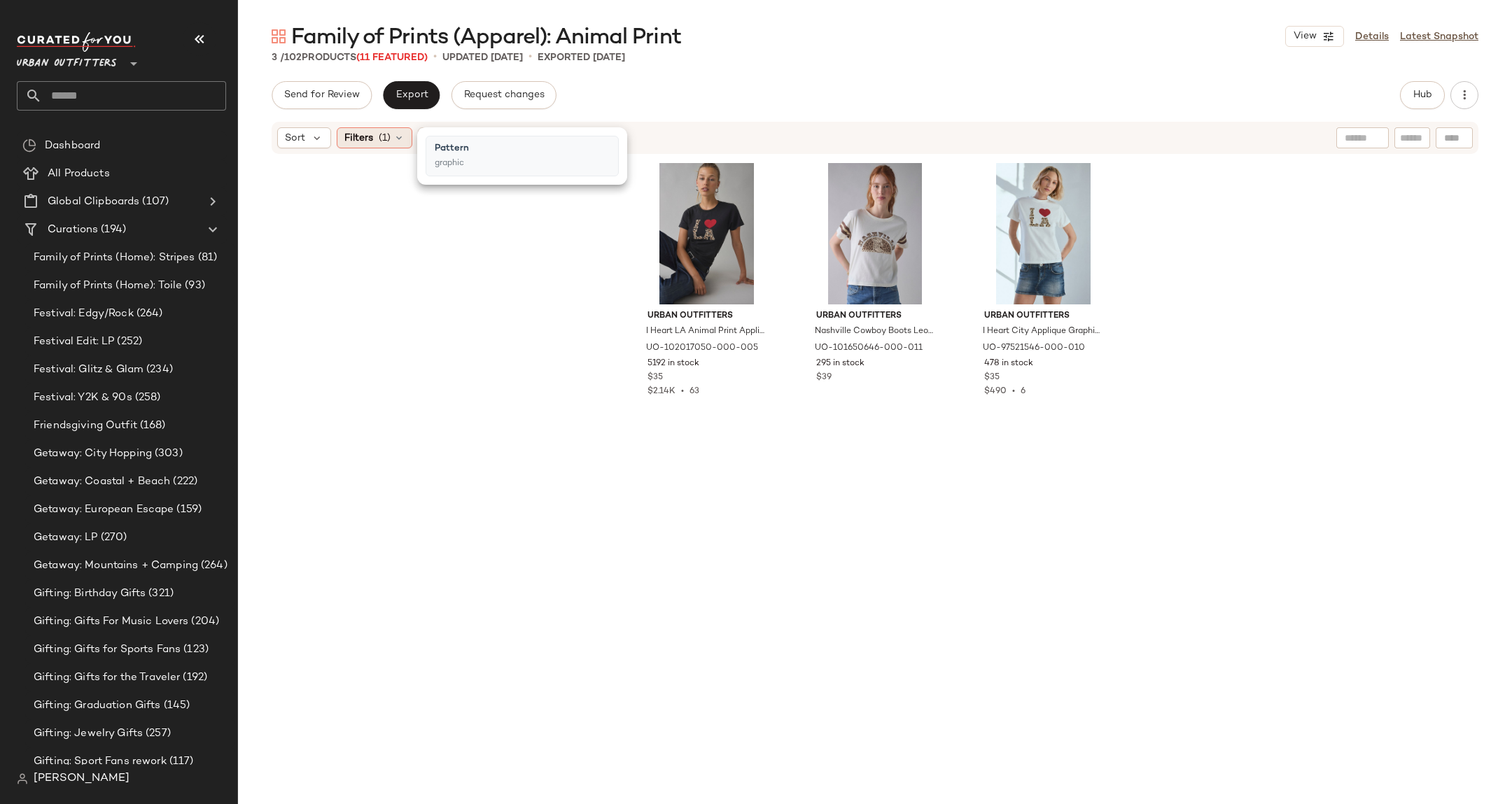
click at [387, 139] on span "(1)" at bounding box center [385, 138] width 12 height 15
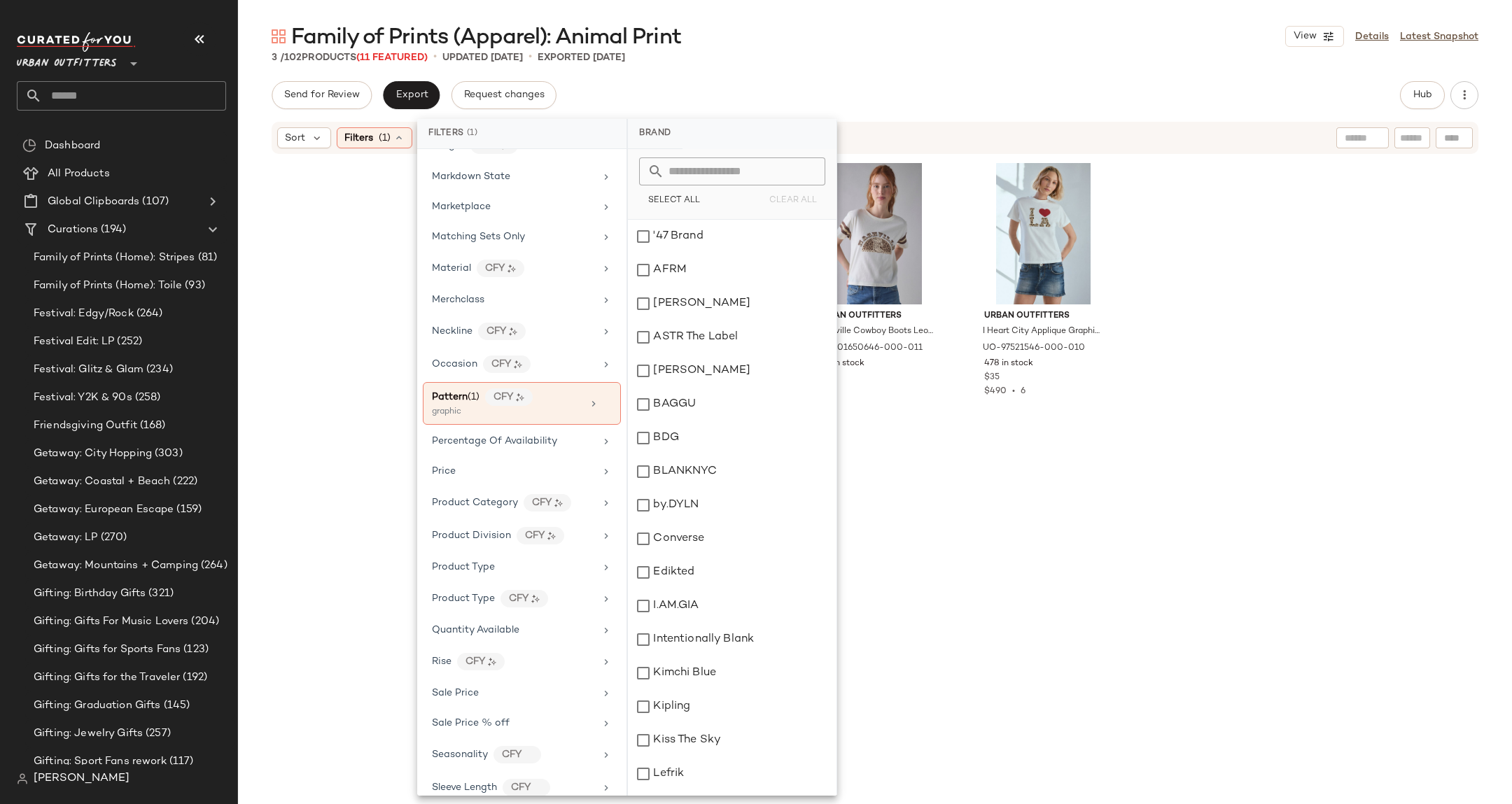
scroll to position [636, 0]
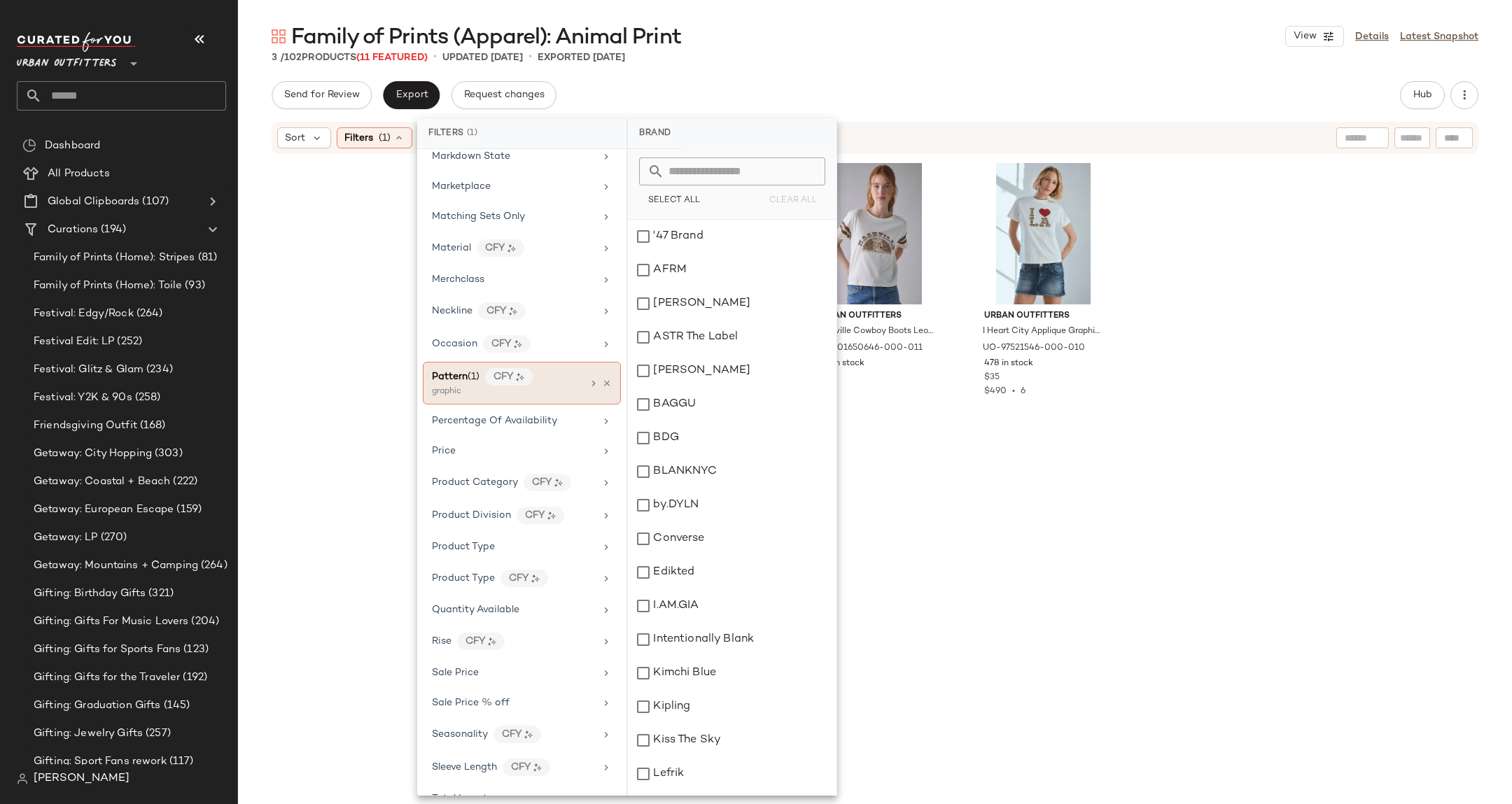
click at [588, 389] on icon at bounding box center [594, 383] width 11 height 11
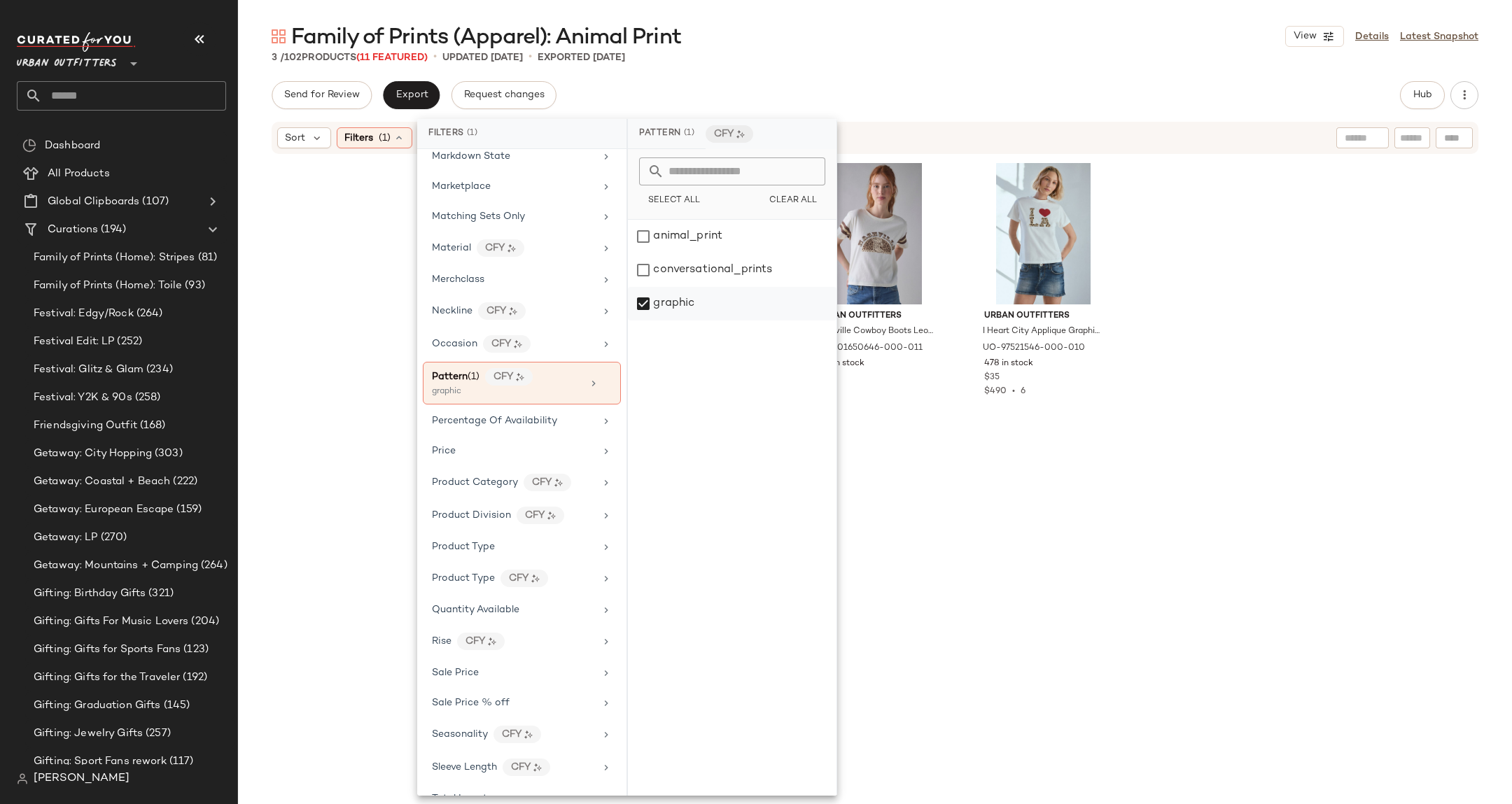
click at [671, 302] on div "graphic" at bounding box center [732, 304] width 208 height 34
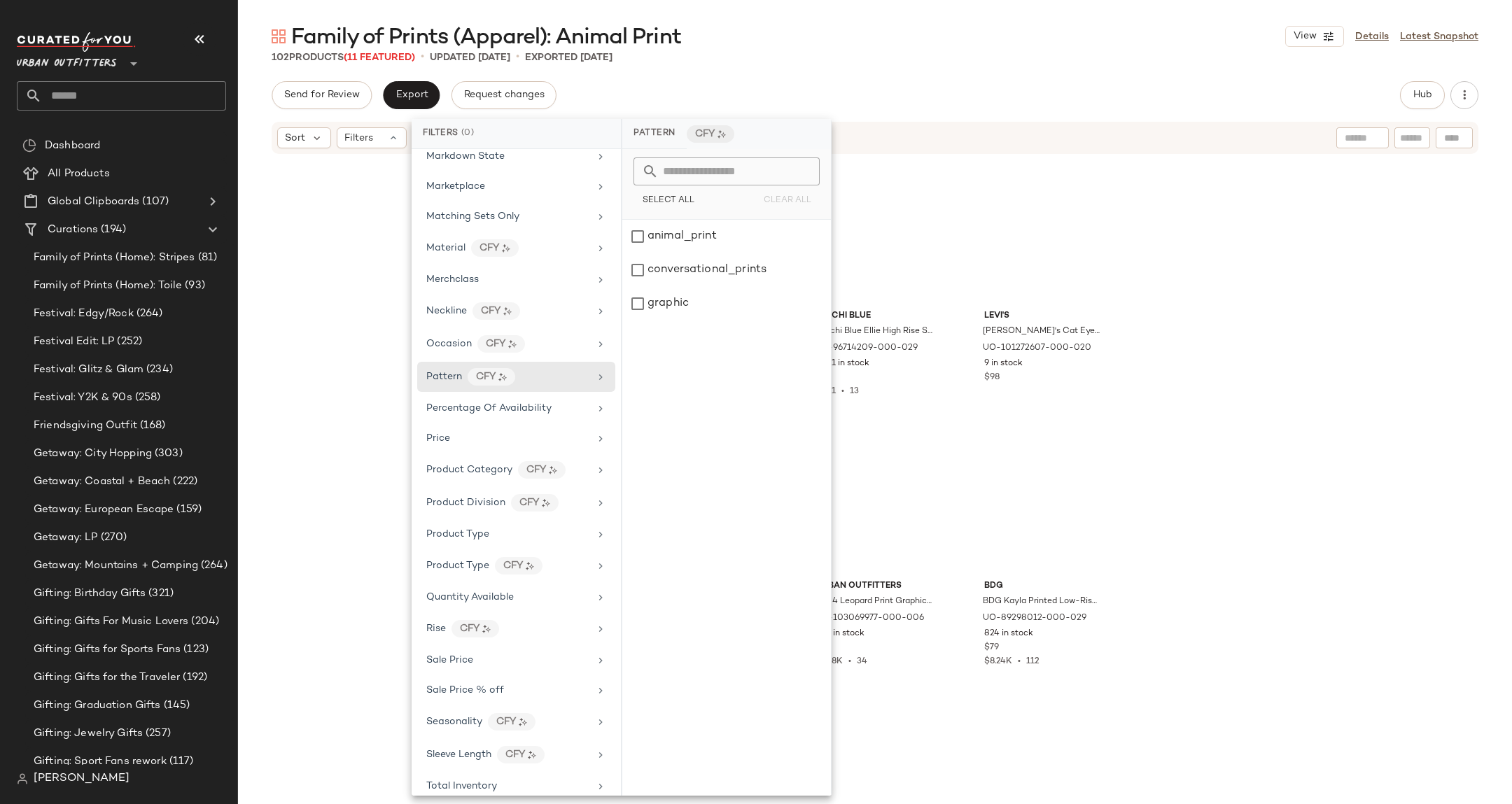
click at [1220, 279] on div "Urban Outfitters I Heart LA Animal Print Applique Graphic Slim Tee in Dark Grey…" at bounding box center [875, 478] width 1274 height 645
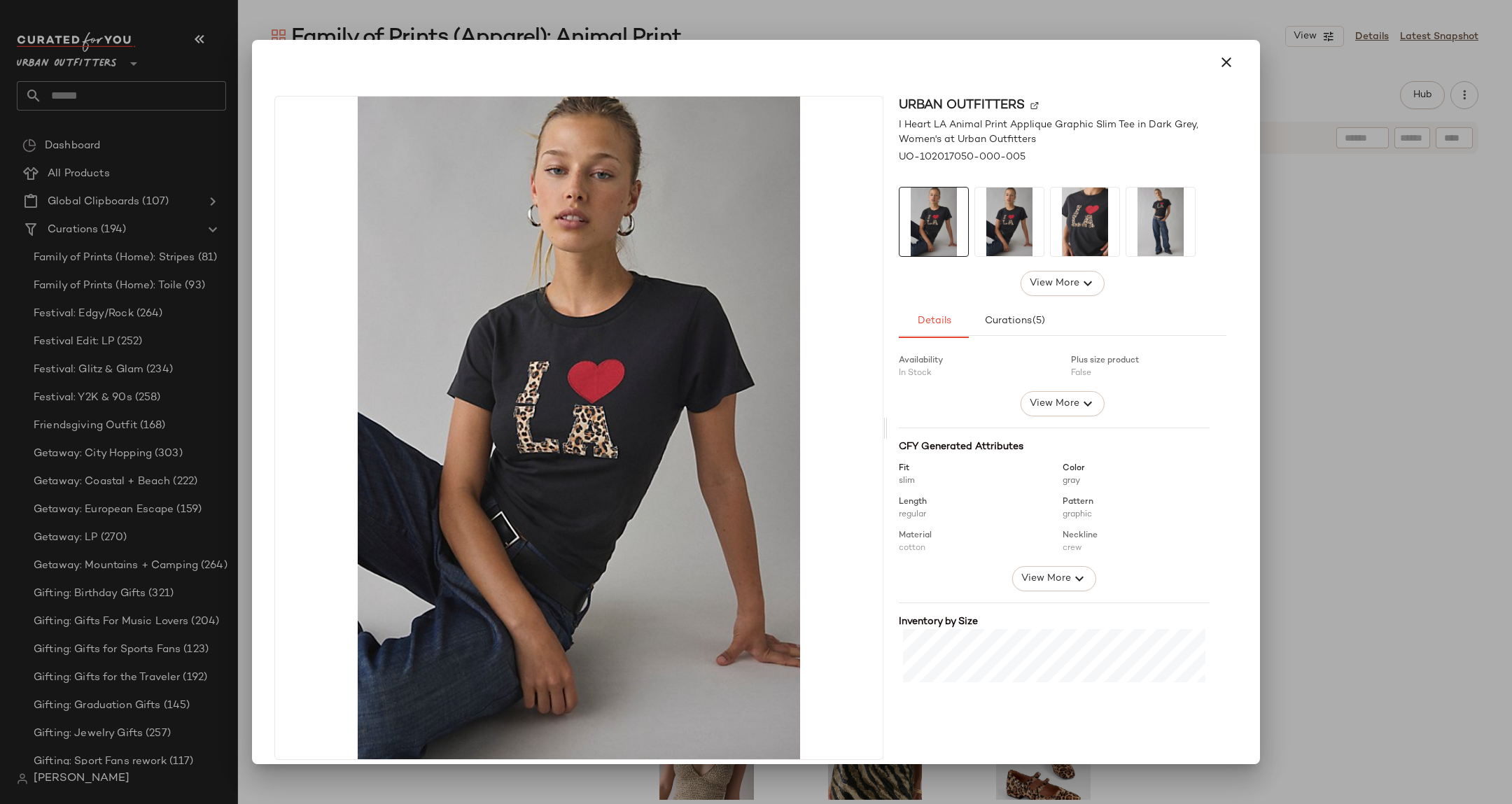
scroll to position [62, 0]
click at [1033, 587] on span "View More" at bounding box center [1046, 581] width 51 height 17
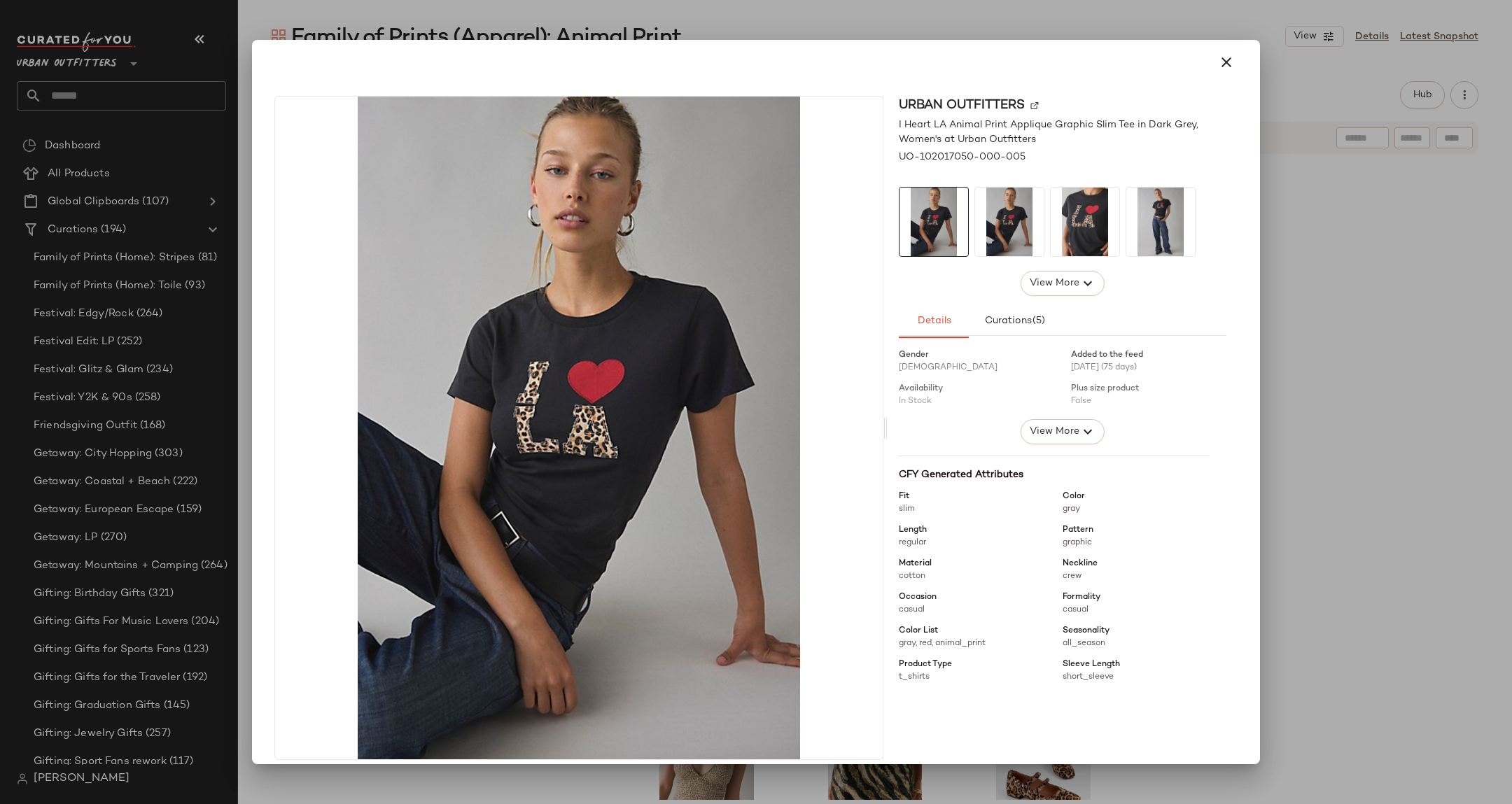
scroll to position [38, 0]
click at [1281, 324] on div at bounding box center [756, 402] width 1512 height 804
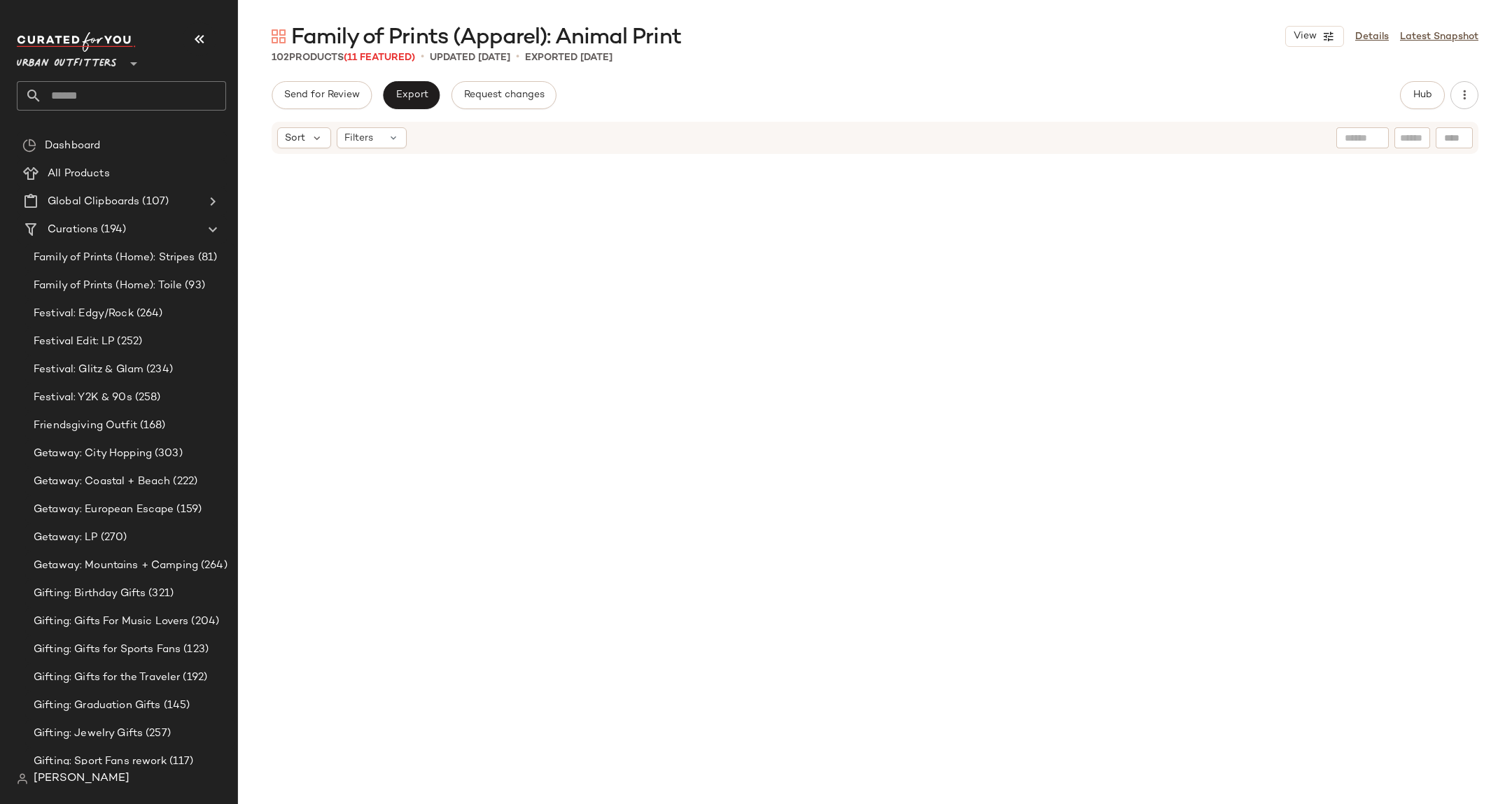
scroll to position [0, 0]
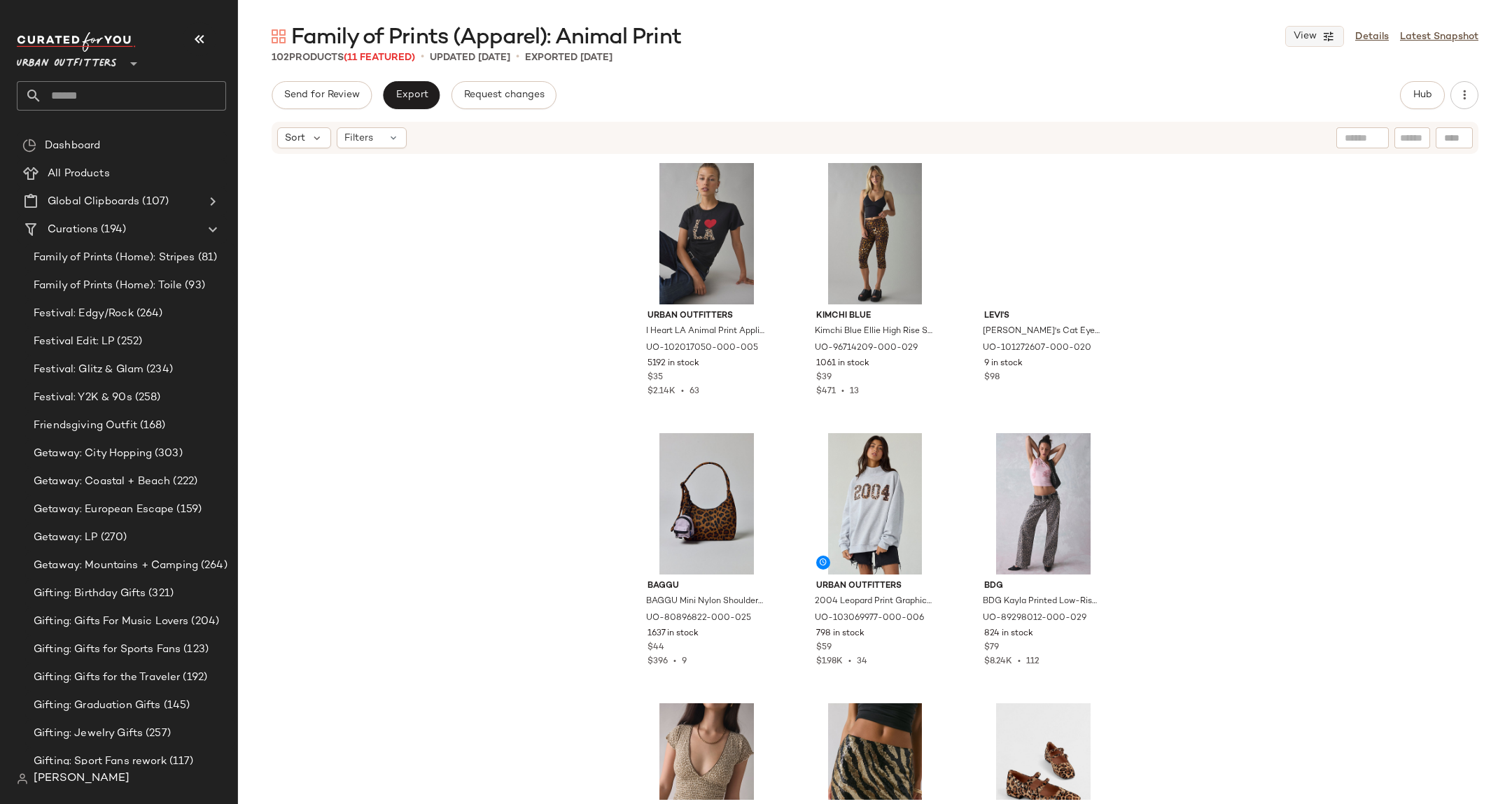
click at [1310, 38] on span "View" at bounding box center [1304, 36] width 24 height 11
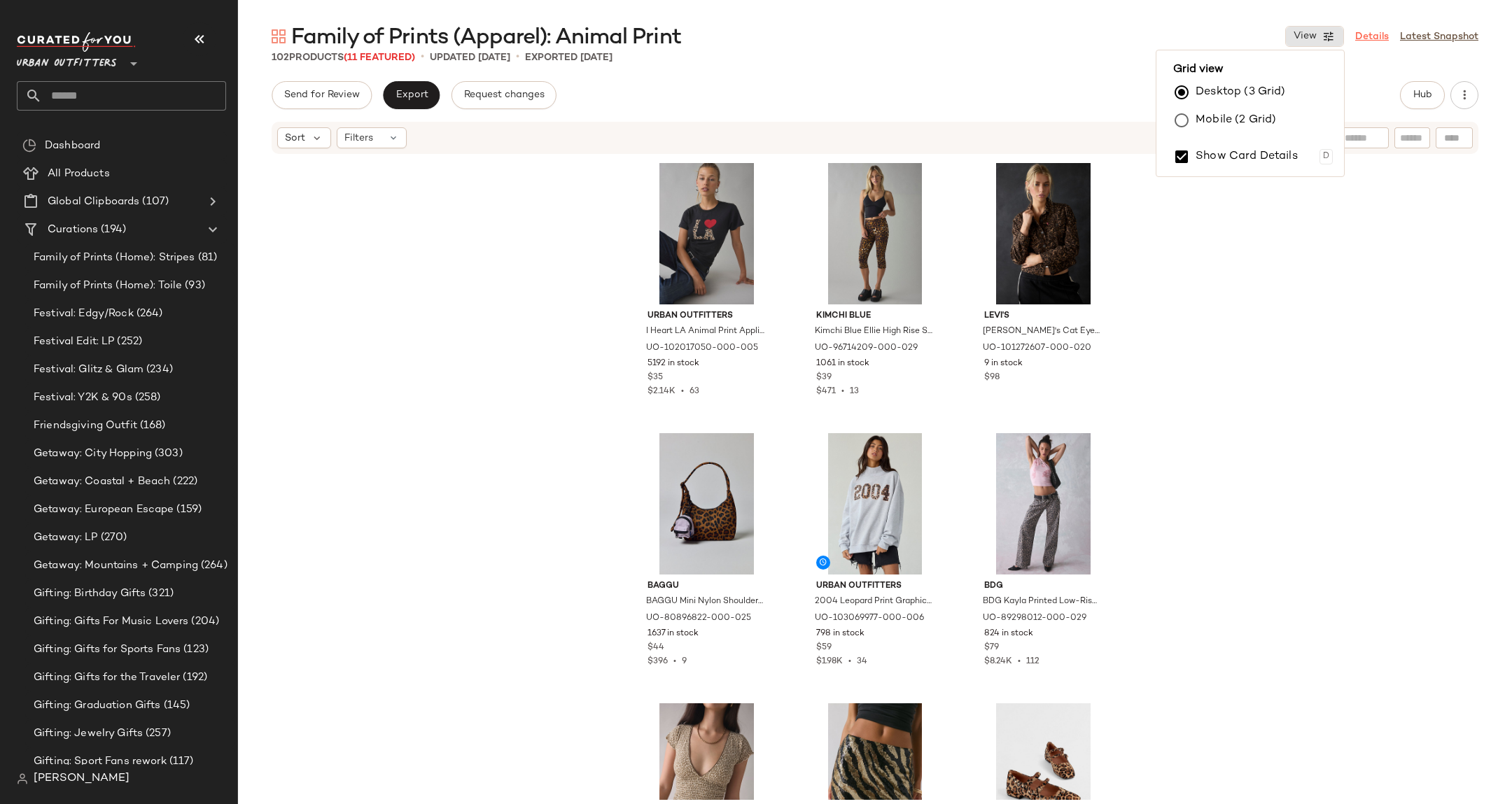
click at [1376, 39] on link "Details" at bounding box center [1372, 36] width 34 height 15
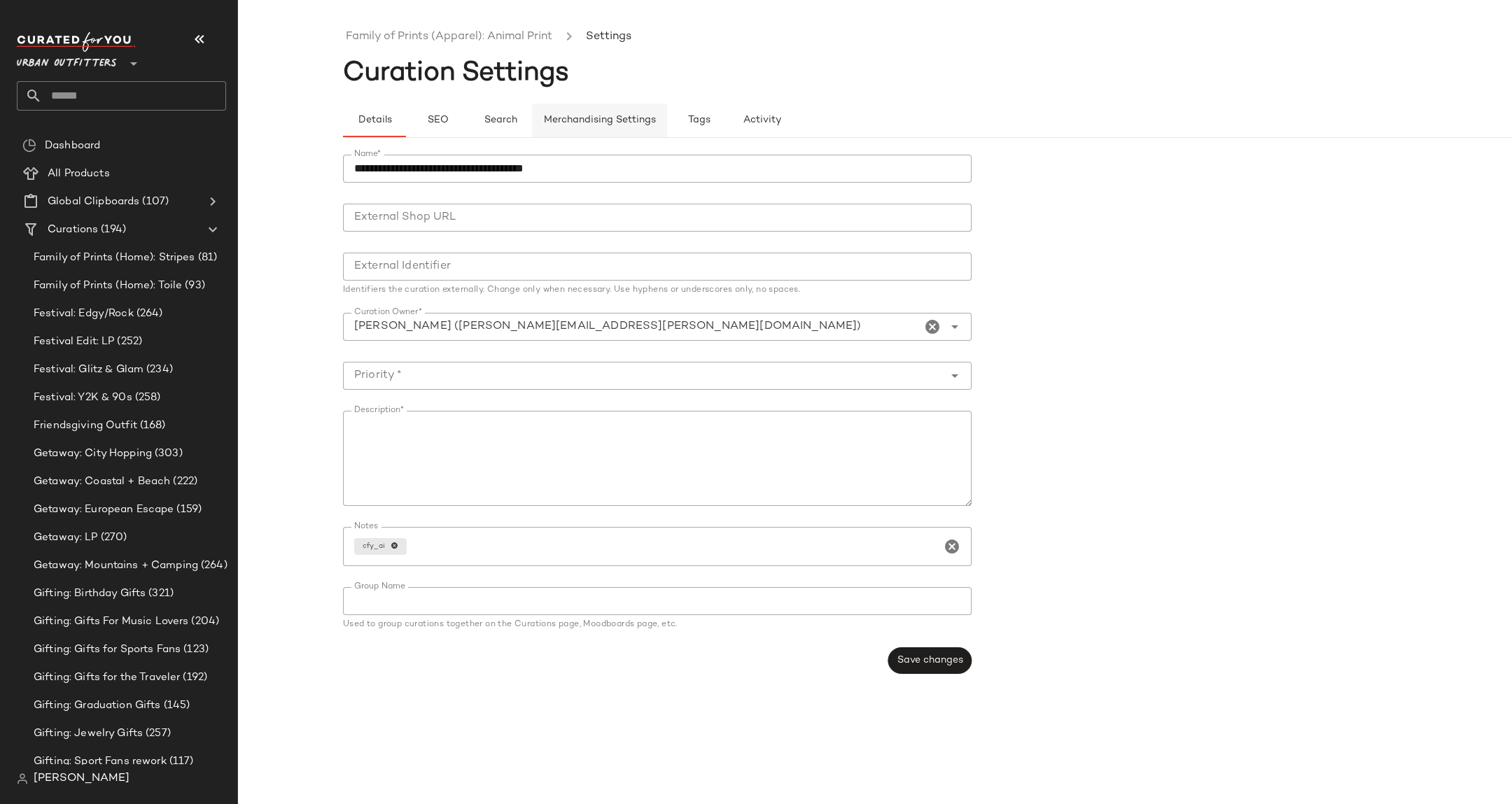
click at [610, 111] on button "Merchandising Settings" at bounding box center [599, 120] width 135 height 34
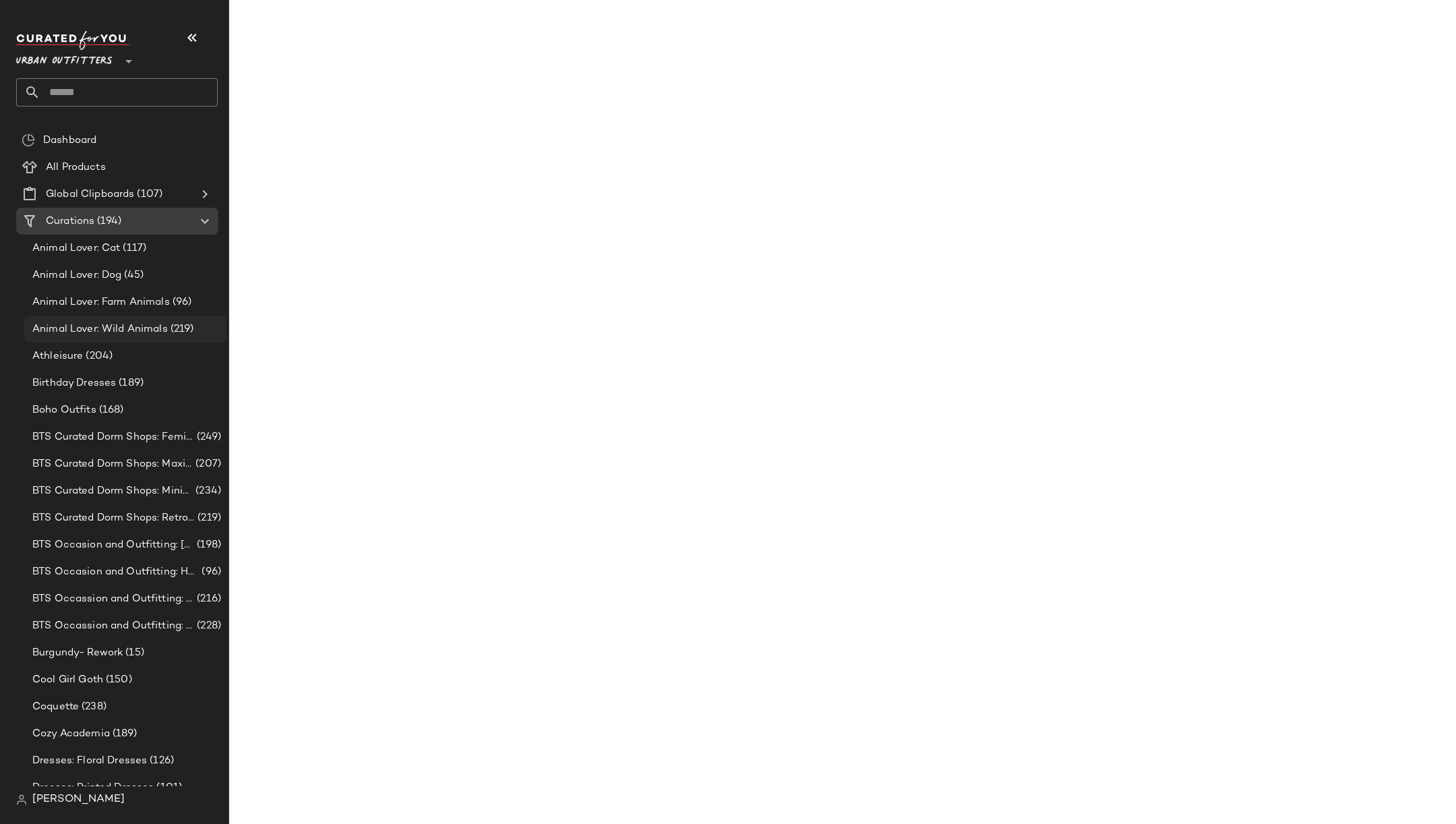
click at [119, 328] on span "Animal Lover: Wild Animals" at bounding box center [100, 329] width 136 height 15
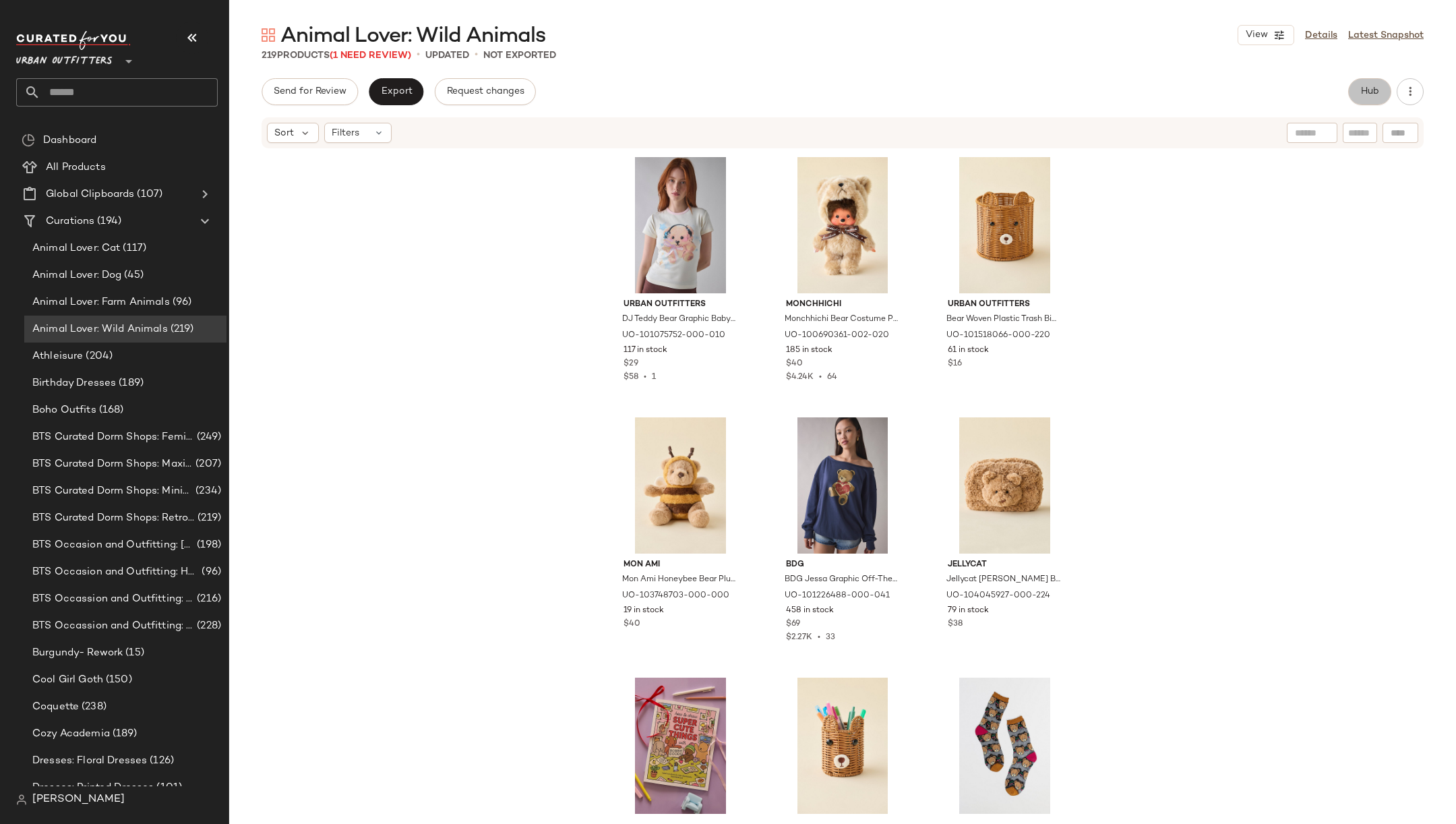
click at [1365, 102] on button "Hub" at bounding box center [1369, 91] width 43 height 27
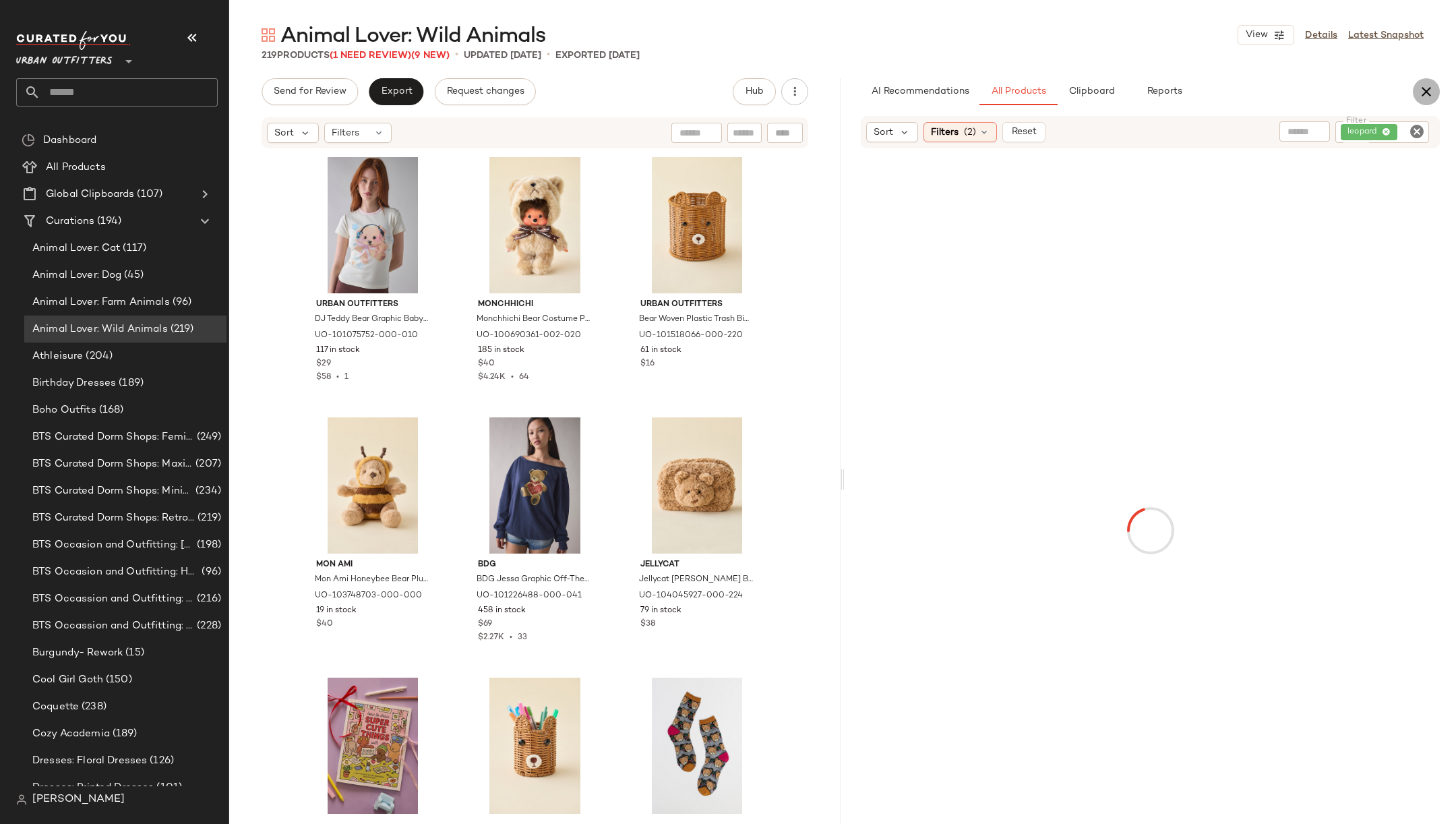
click at [1431, 89] on icon "button" at bounding box center [1426, 91] width 16 height 16
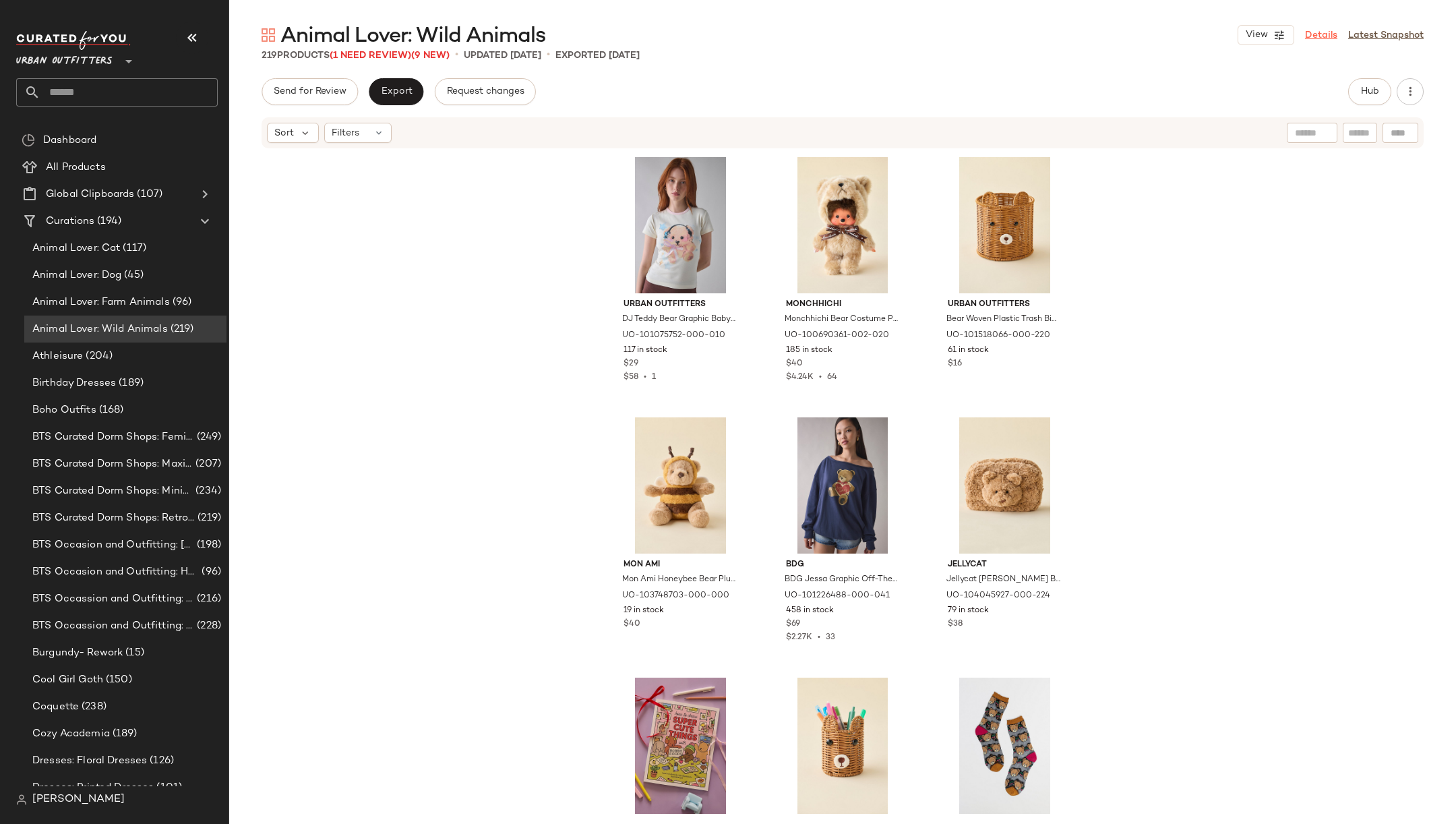
click at [1310, 37] on link "Details" at bounding box center [1321, 35] width 32 height 14
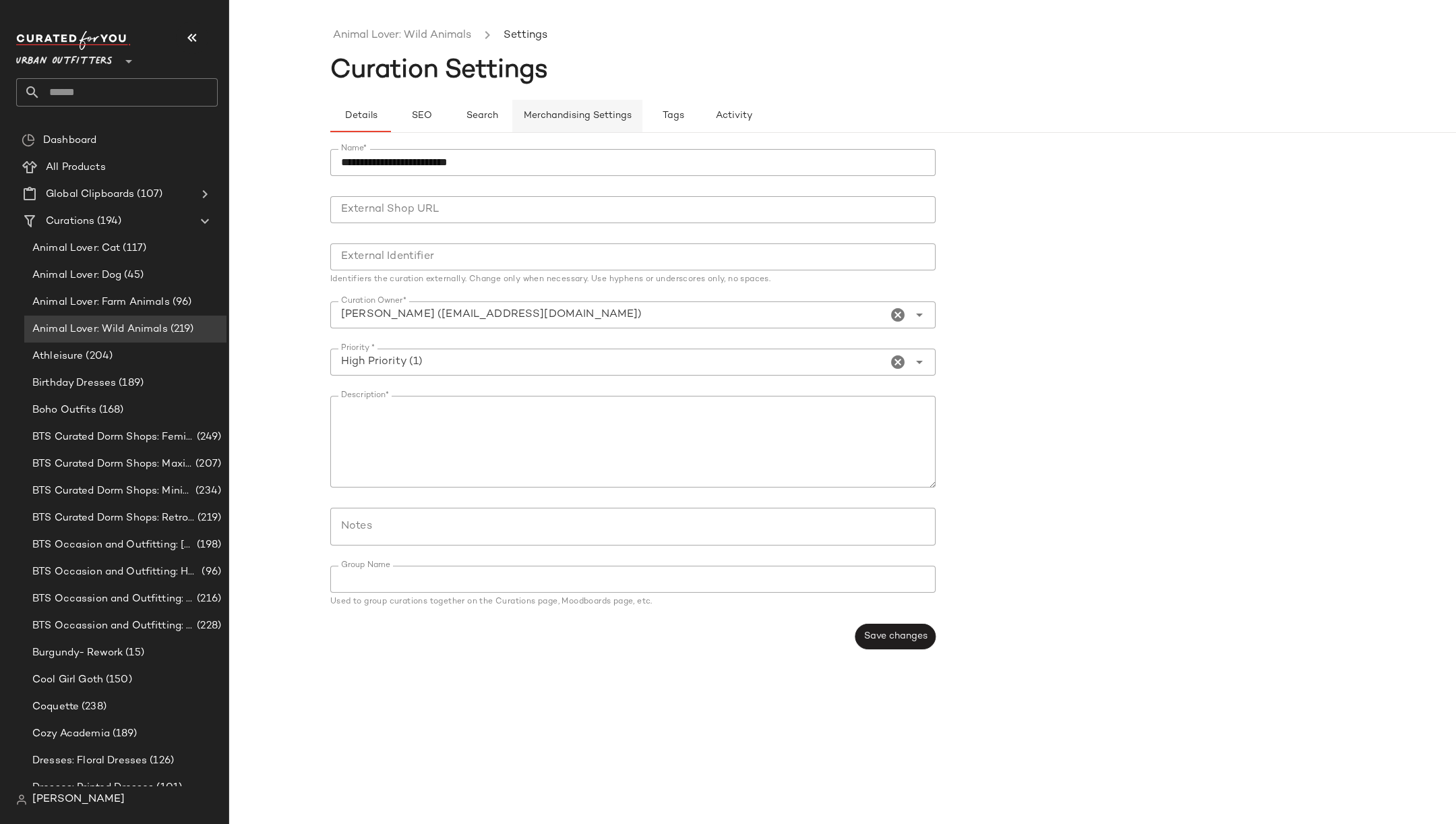
click at [613, 117] on span "Merchandising Settings" at bounding box center [577, 116] width 108 height 11
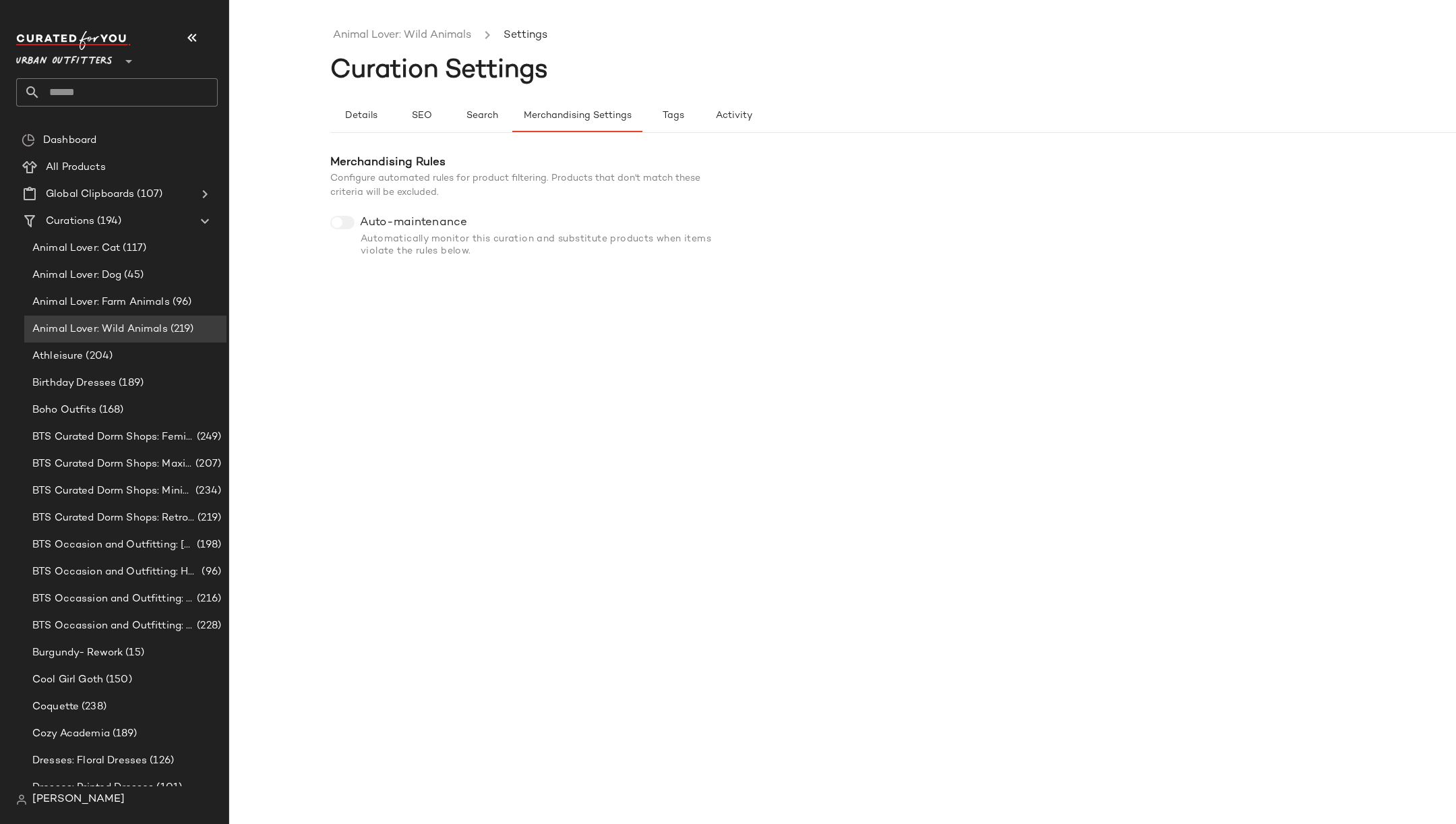
click at [347, 223] on div at bounding box center [342, 222] width 24 height 13
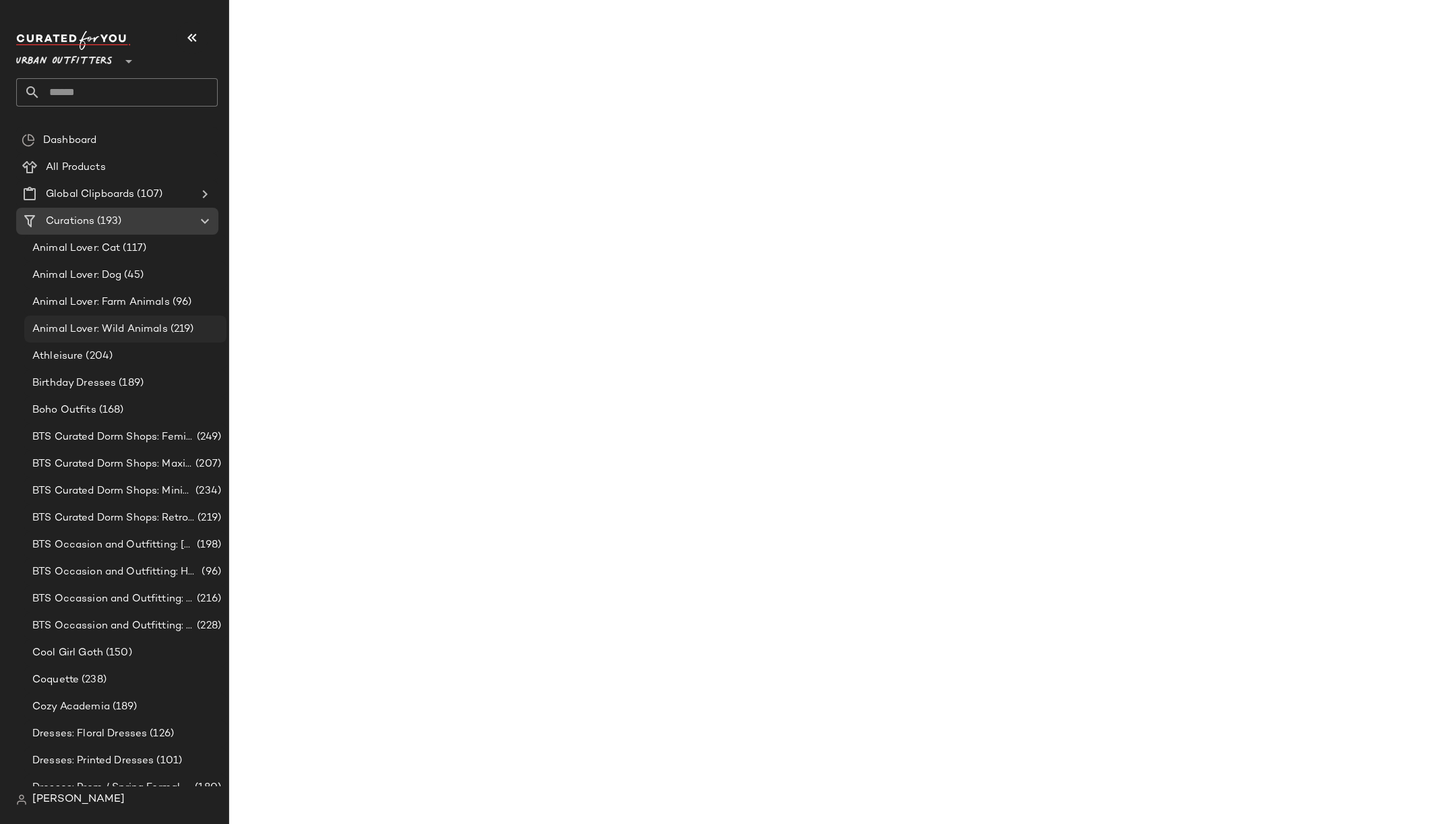
click at [155, 331] on span "Animal Lover: Wild Animals" at bounding box center [100, 329] width 136 height 15
click at [153, 331] on span "Animal Lover: Wild Animals" at bounding box center [100, 329] width 136 height 15
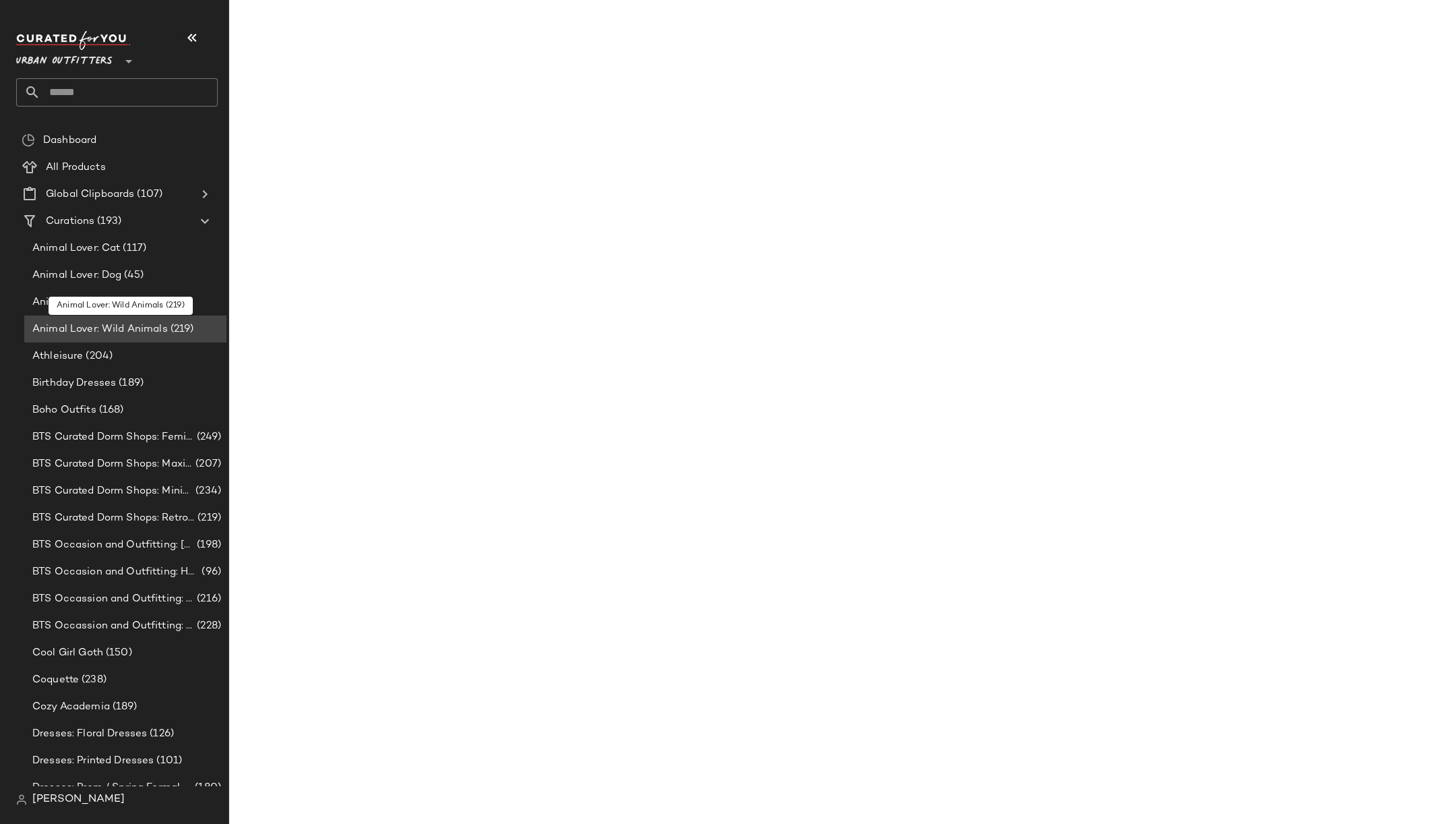
click at [153, 331] on span "Animal Lover: Wild Animals" at bounding box center [100, 329] width 136 height 15
click at [148, 291] on div "Animal Lover: Farm Animals (96)" at bounding box center [125, 302] width 202 height 27
click at [146, 318] on div "Animal Lover: Wild Animals (219)" at bounding box center [125, 329] width 202 height 27
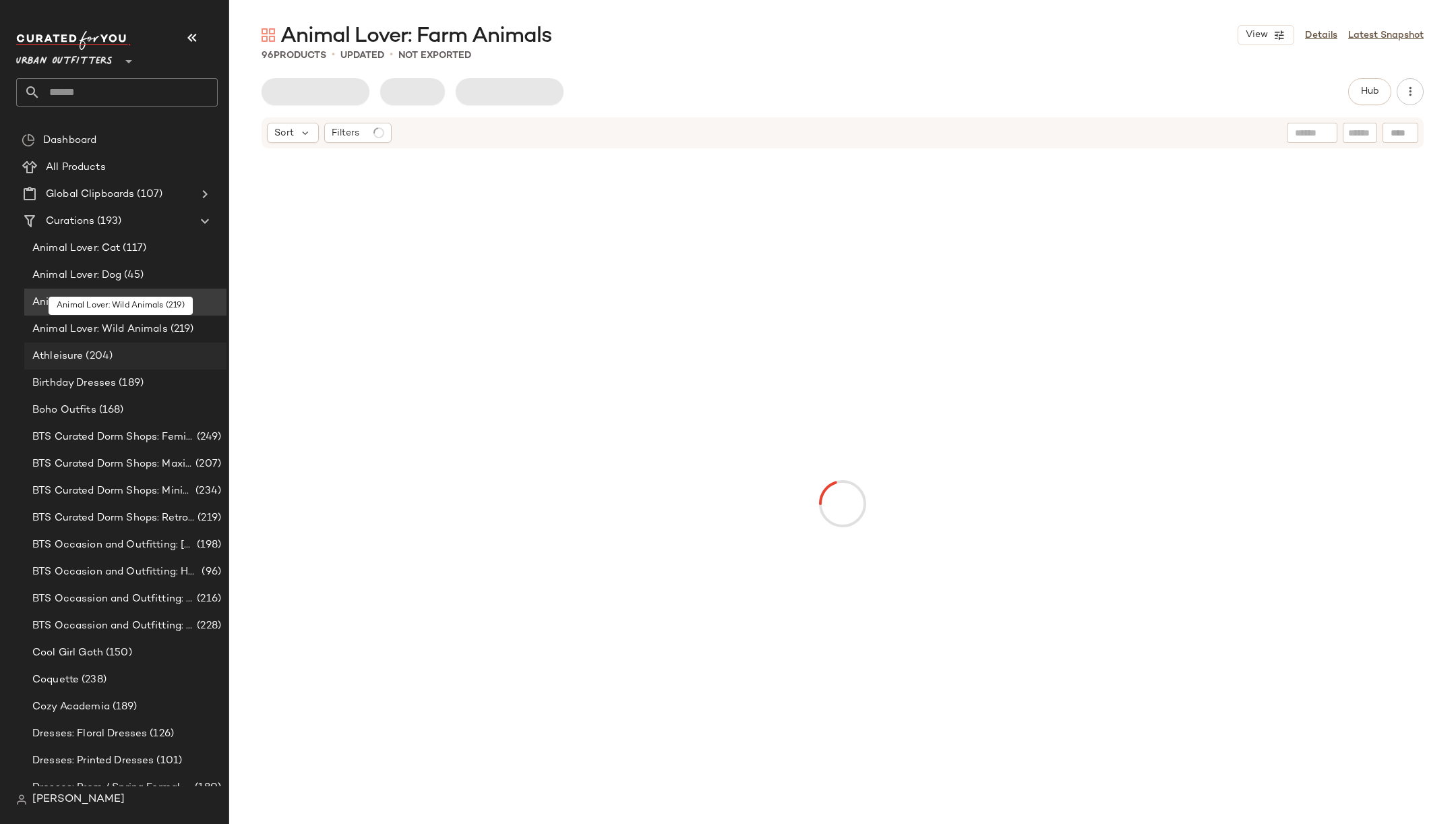
click at [136, 345] on div "Athleisure (204)" at bounding box center [125, 356] width 202 height 27
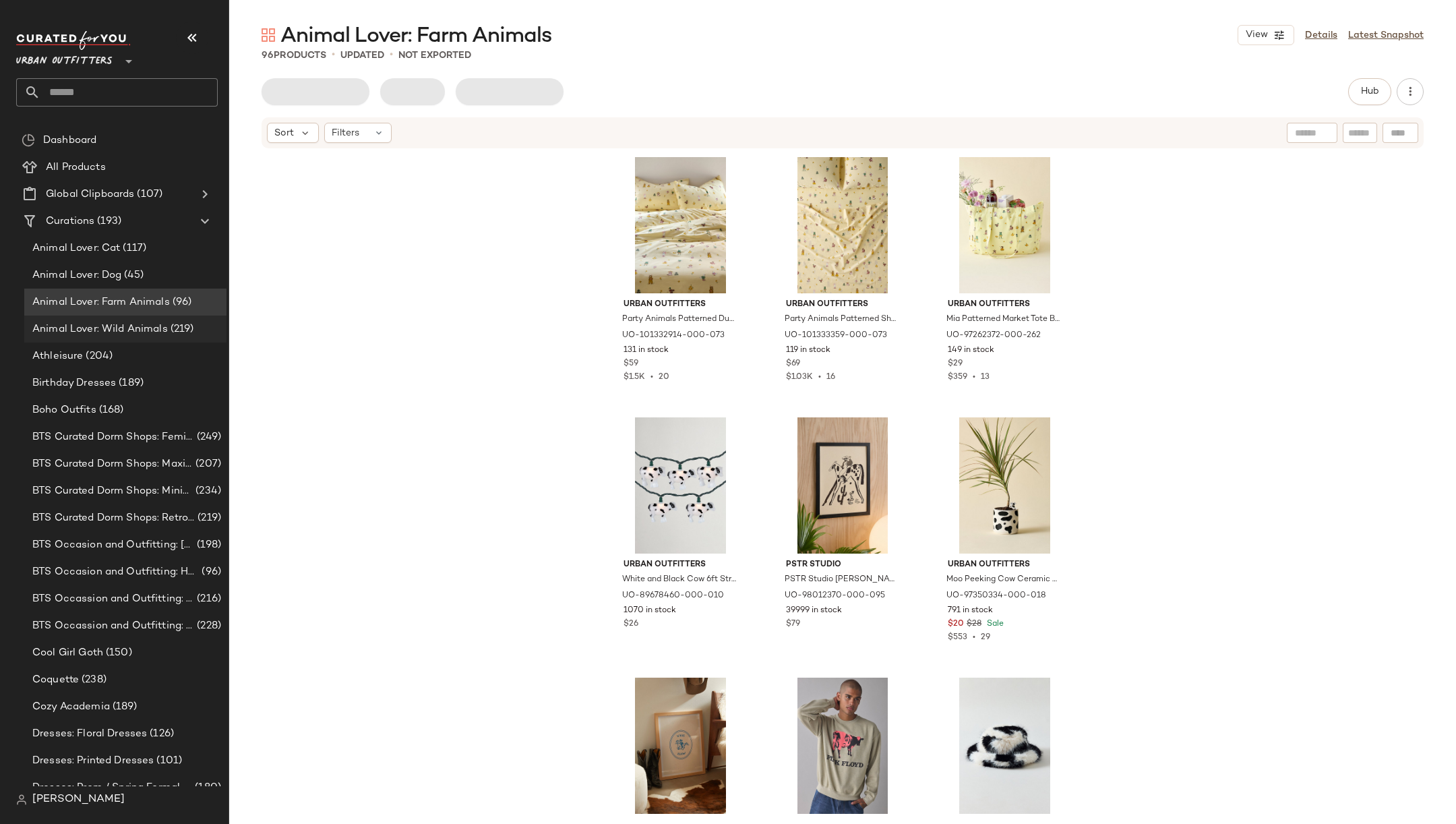
click at [145, 333] on span "Animal Lover: Wild Animals" at bounding box center [100, 329] width 136 height 15
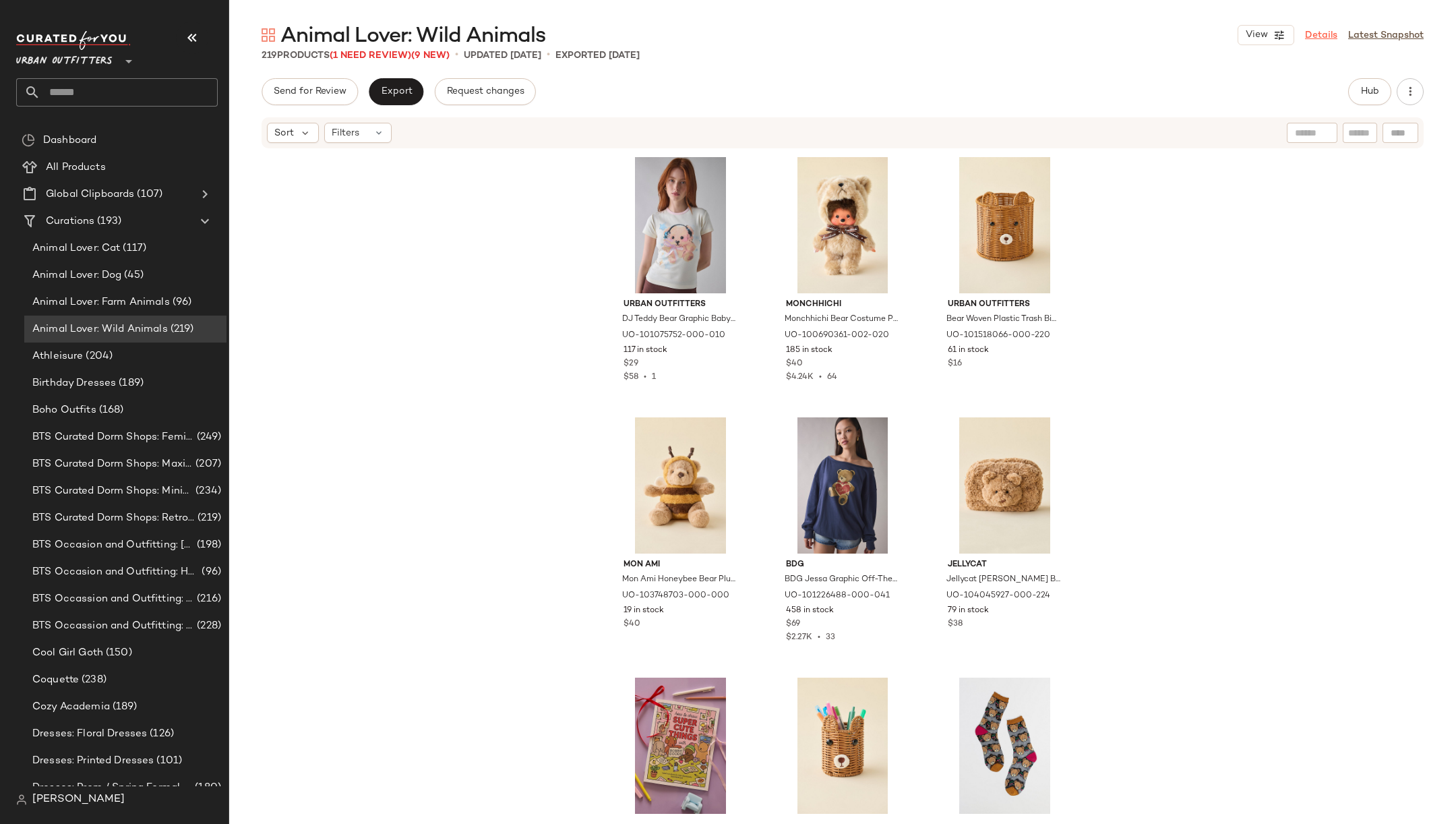
click at [1331, 35] on link "Details" at bounding box center [1321, 35] width 32 height 14
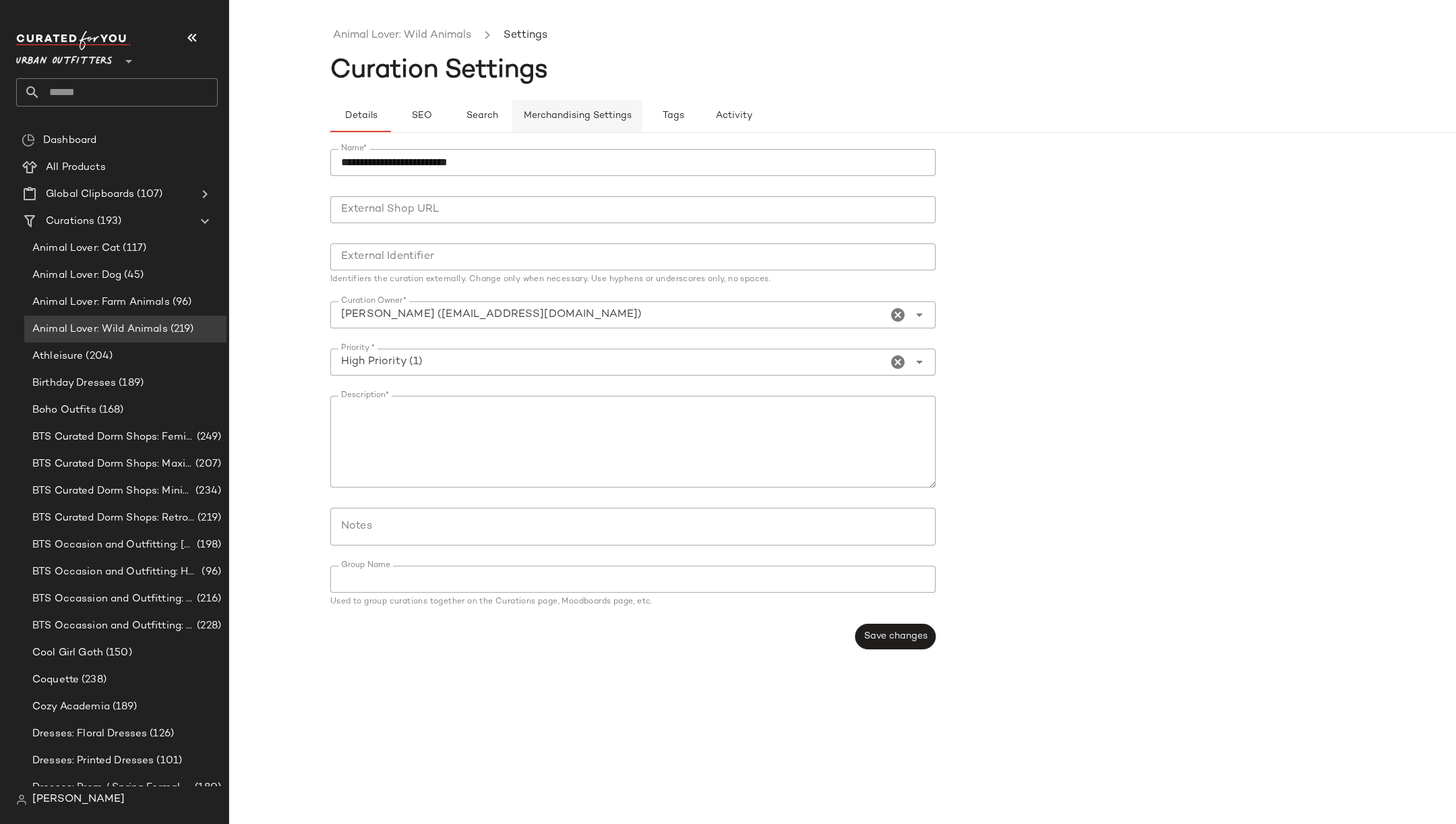
click at [618, 115] on span "Merchandising Settings" at bounding box center [577, 116] width 108 height 11
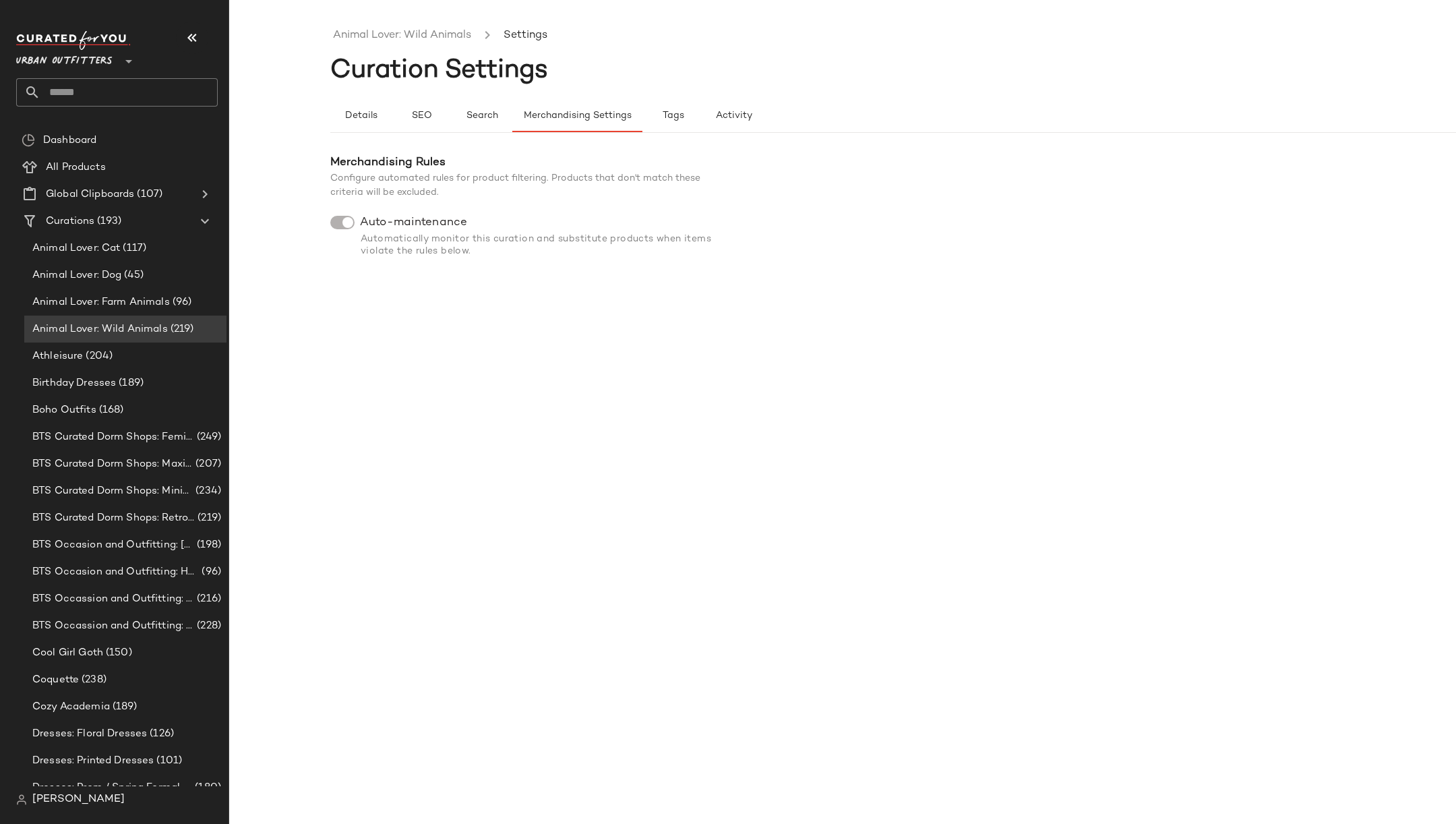
click at [454, 246] on div "Automatically monitor this curation and substitute products when items violate …" at bounding box center [533, 245] width 404 height 24
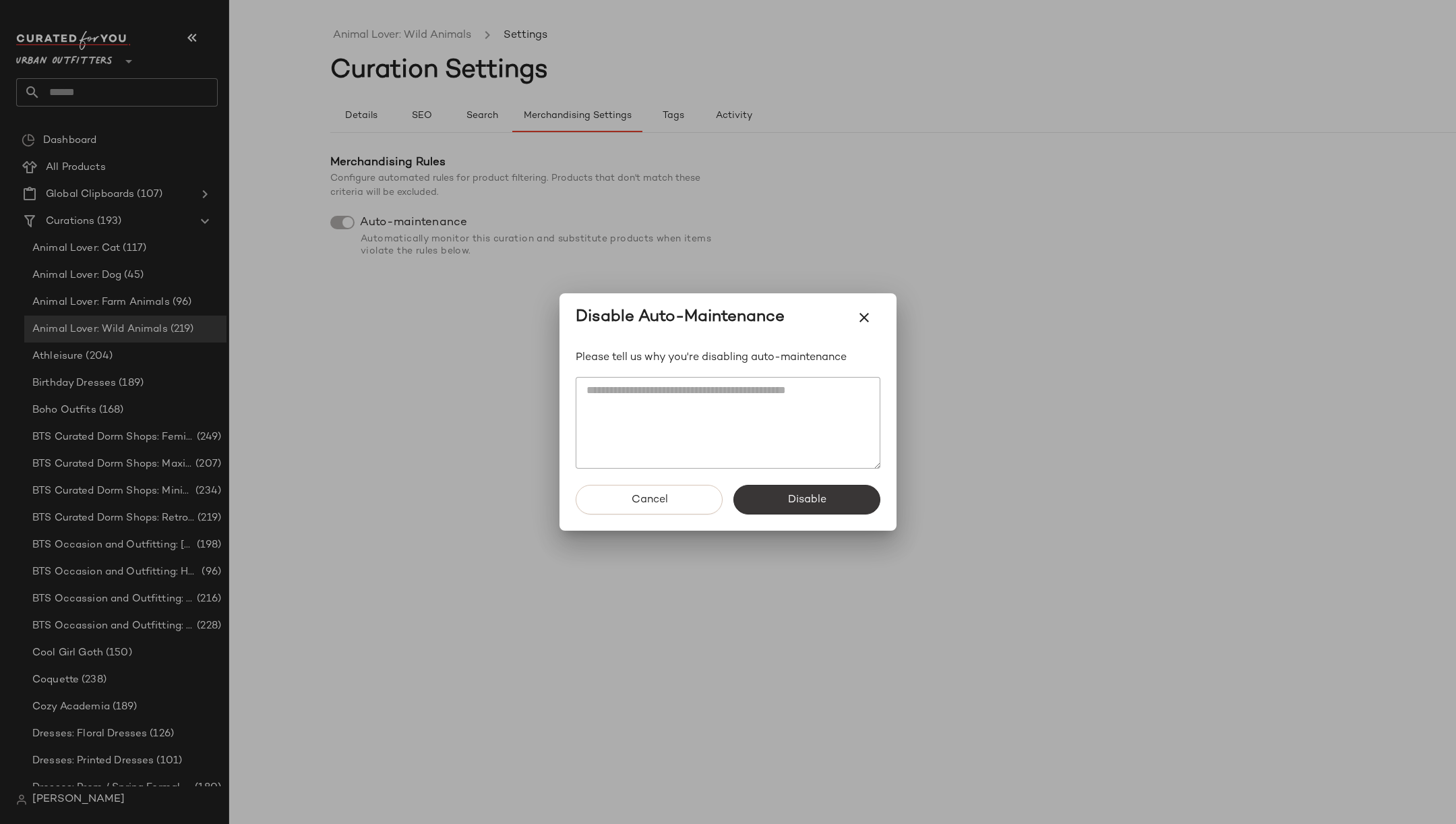
click at [838, 490] on button "Disable" at bounding box center [806, 499] width 147 height 30
